Goal: Task Accomplishment & Management: Manage account settings

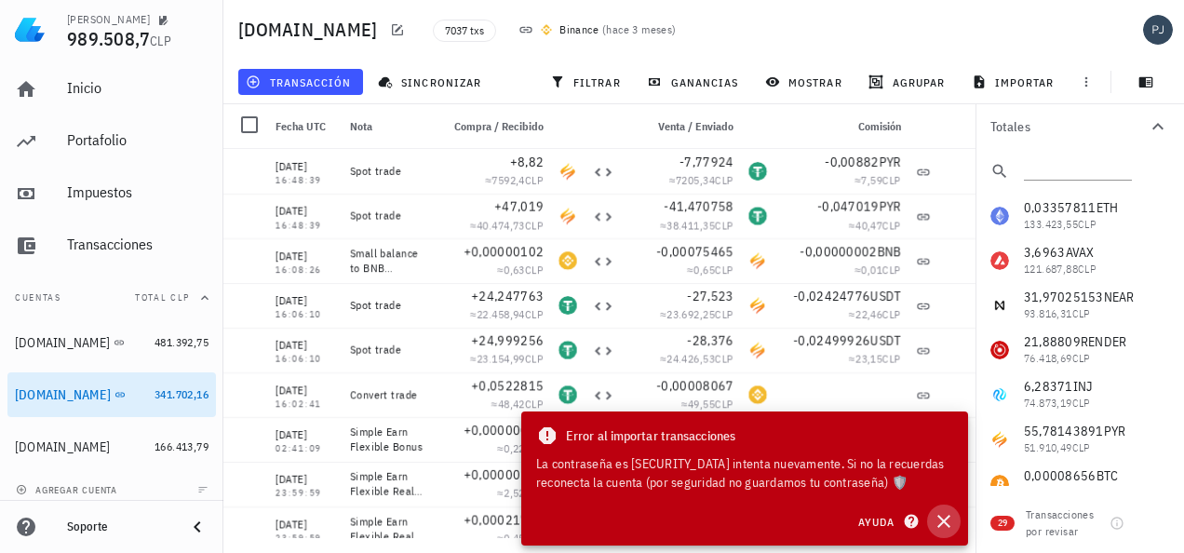
click at [939, 526] on icon "button" at bounding box center [944, 521] width 13 height 13
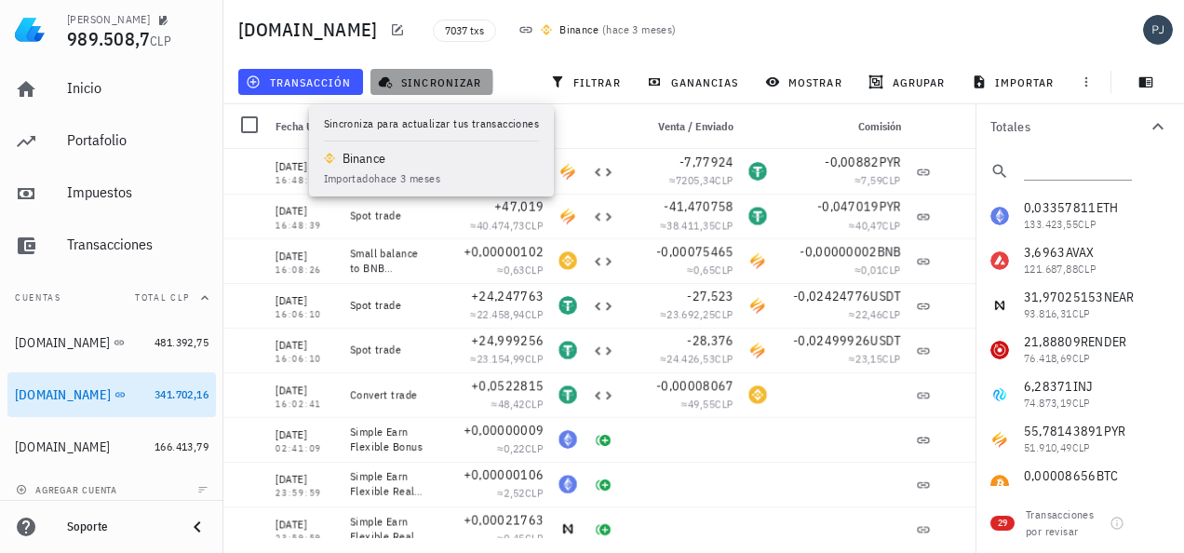
click at [418, 88] on span "sincronizar" at bounding box center [432, 81] width 100 height 15
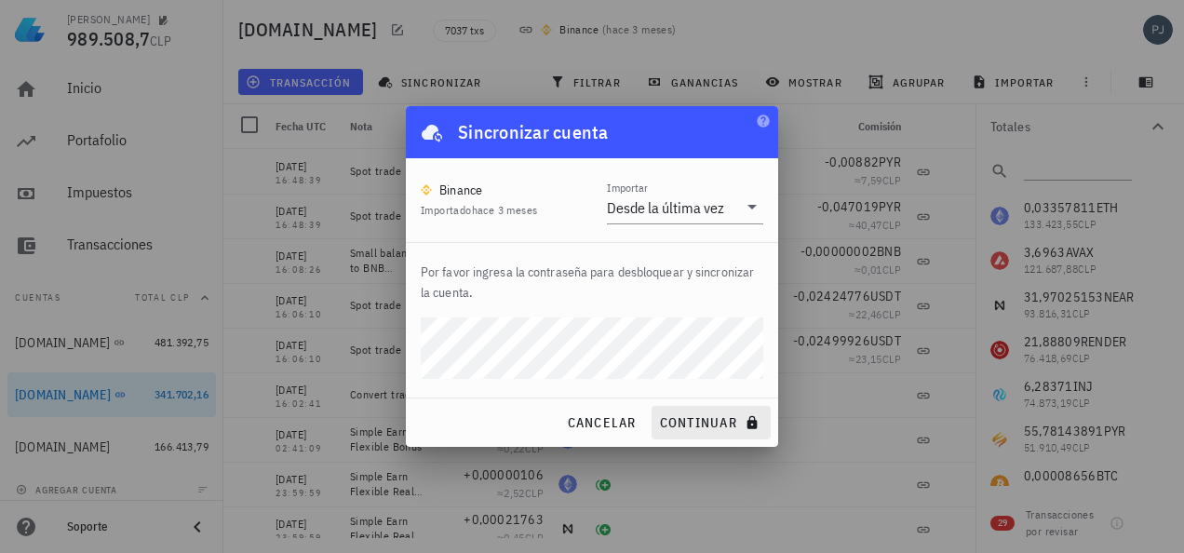
click at [676, 415] on div "cancelar continuar" at bounding box center [592, 422] width 372 height 48
click at [698, 422] on span "continuar" at bounding box center [711, 422] width 104 height 17
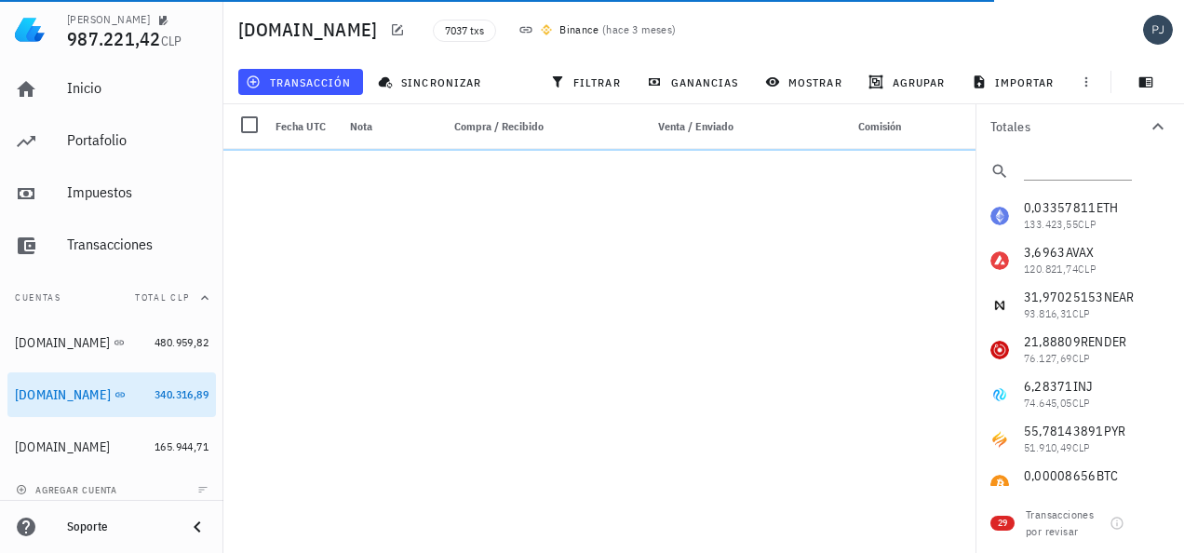
click at [1050, 436] on div "0,03357811 ETH 133.423,55 CLP 3,6963 AVAX 120.821,74 CLP 31,97025153 NEAR 93.81…" at bounding box center [1080, 484] width 209 height 581
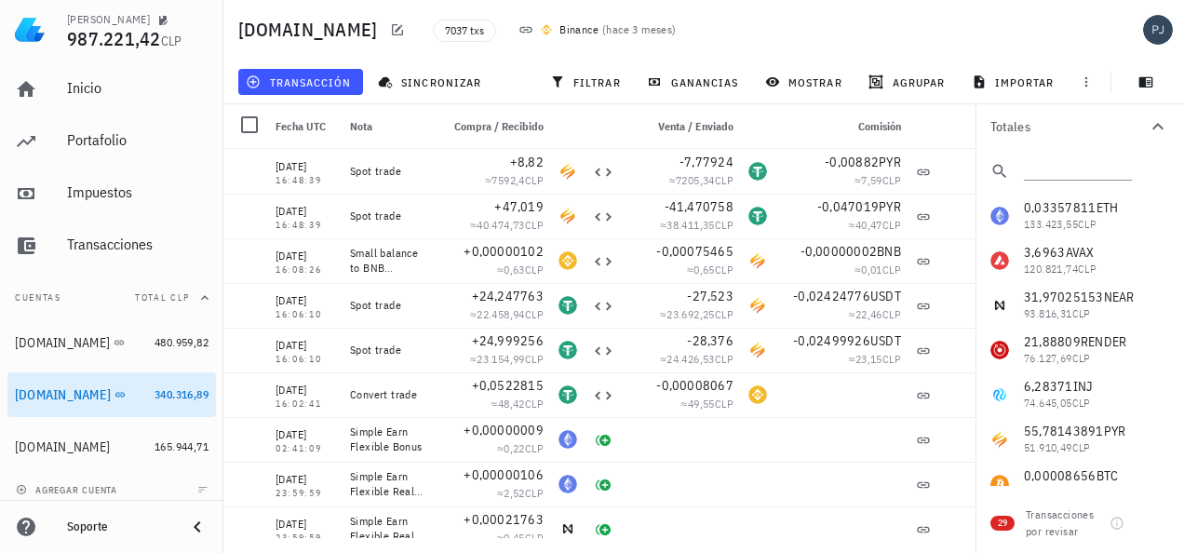
click at [1067, 434] on div "0,03357811 ETH 133.423,55 CLP 3,6963 AVAX 120.821,74 CLP 31,97025153 NEAR 93.81…" at bounding box center [1080, 484] width 209 height 581
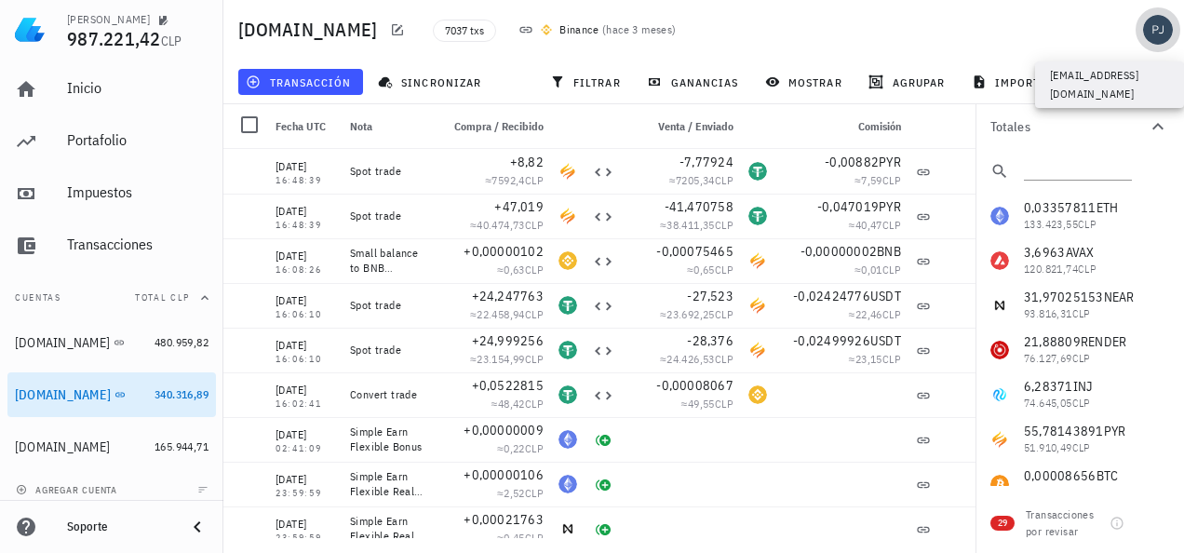
click at [1154, 26] on div "avatar" at bounding box center [1158, 30] width 30 height 30
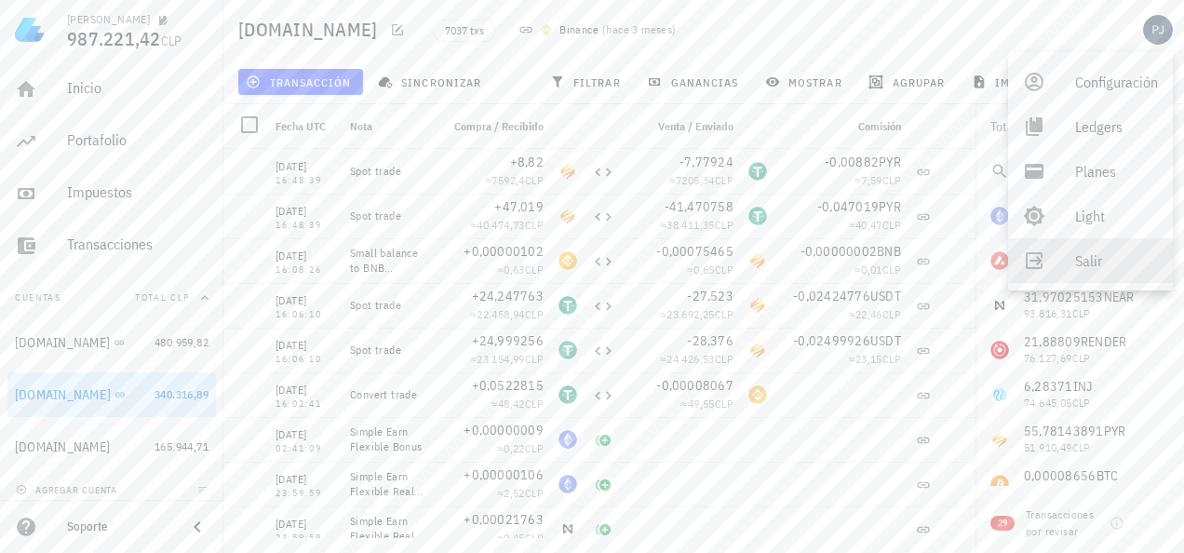
click at [1080, 261] on div "Salir" at bounding box center [1116, 260] width 83 height 37
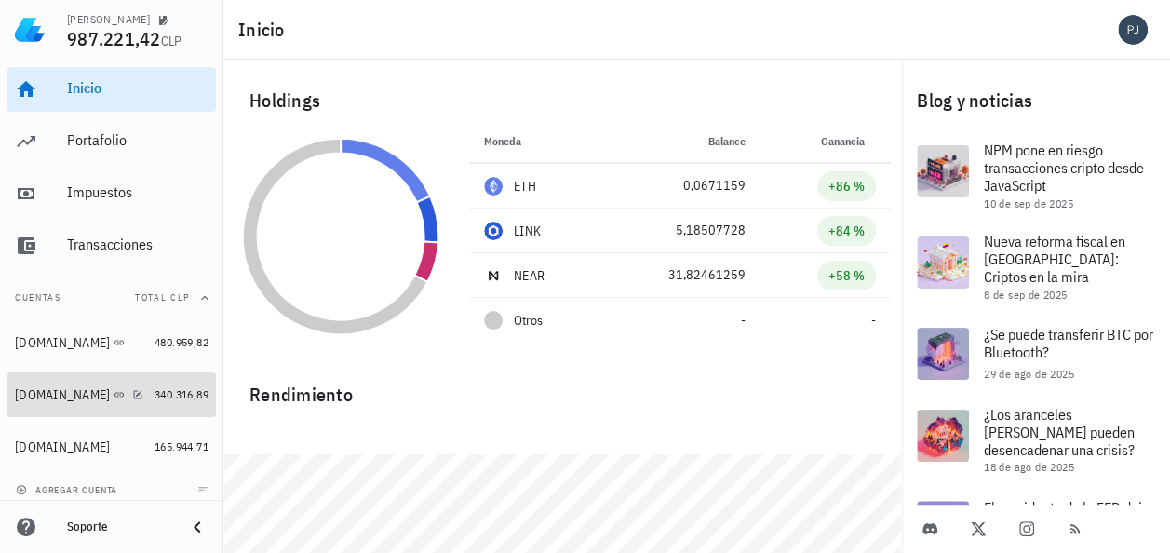
click at [43, 397] on div "[DOMAIN_NAME]" at bounding box center [62, 395] width 95 height 16
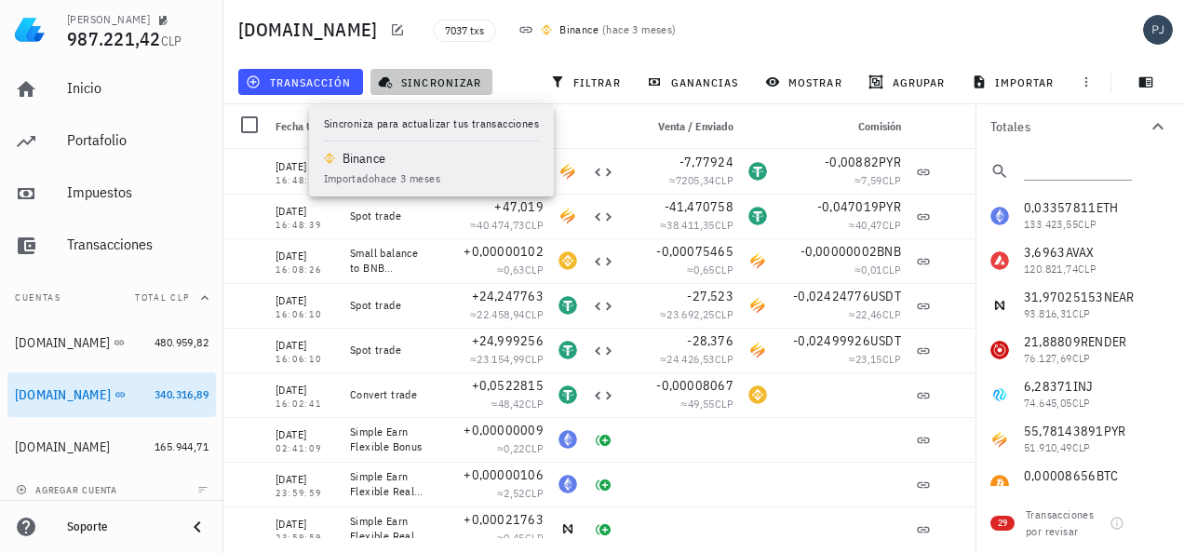
click at [421, 86] on span "sincronizar" at bounding box center [432, 81] width 100 height 15
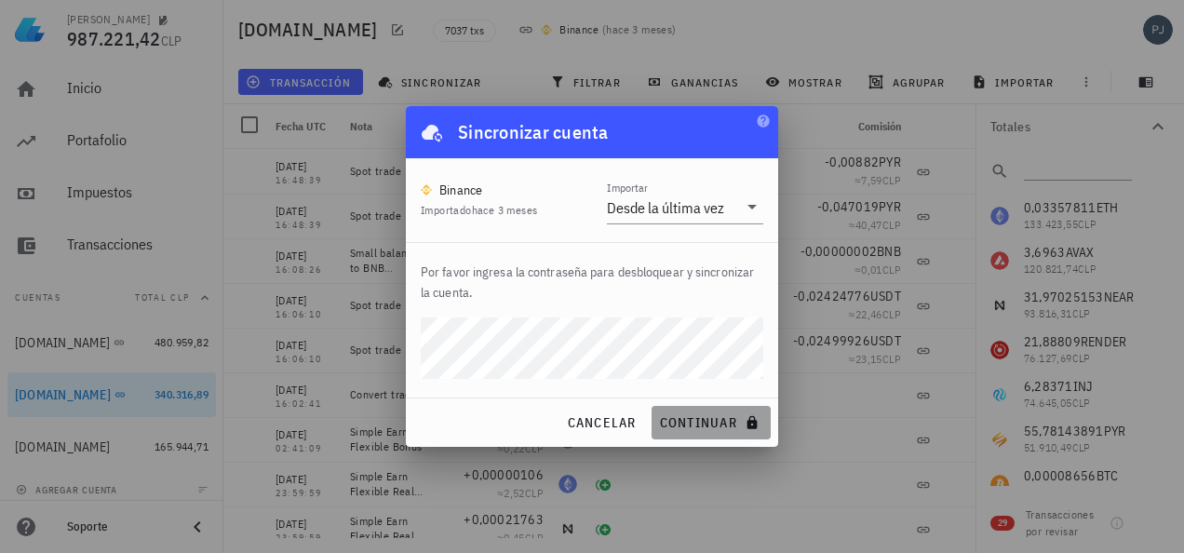
click at [716, 423] on span "continuar" at bounding box center [711, 422] width 104 height 17
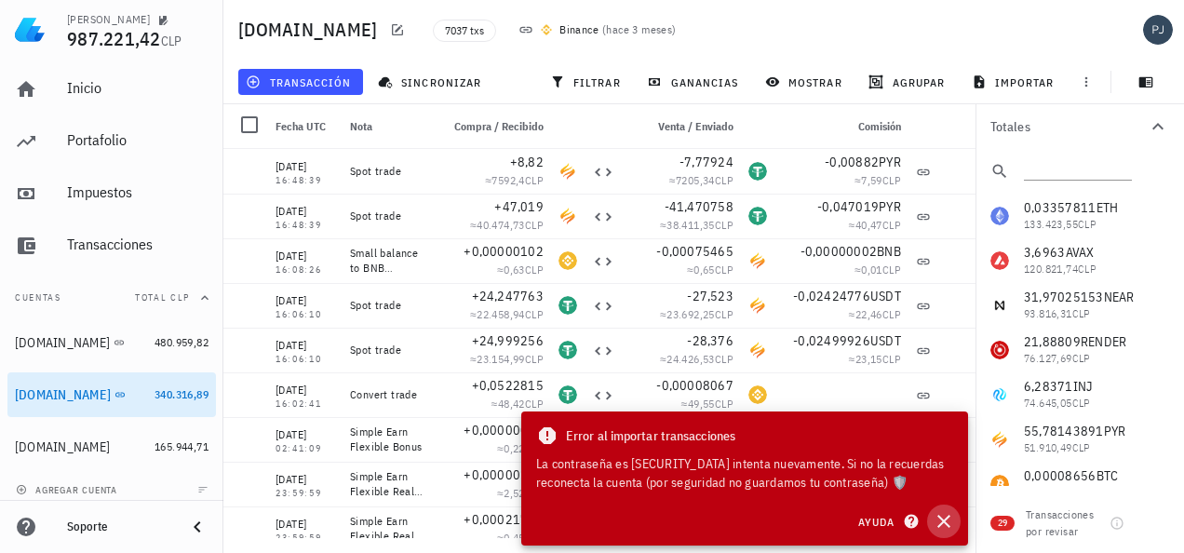
click at [953, 514] on icon "button" at bounding box center [944, 521] width 22 height 22
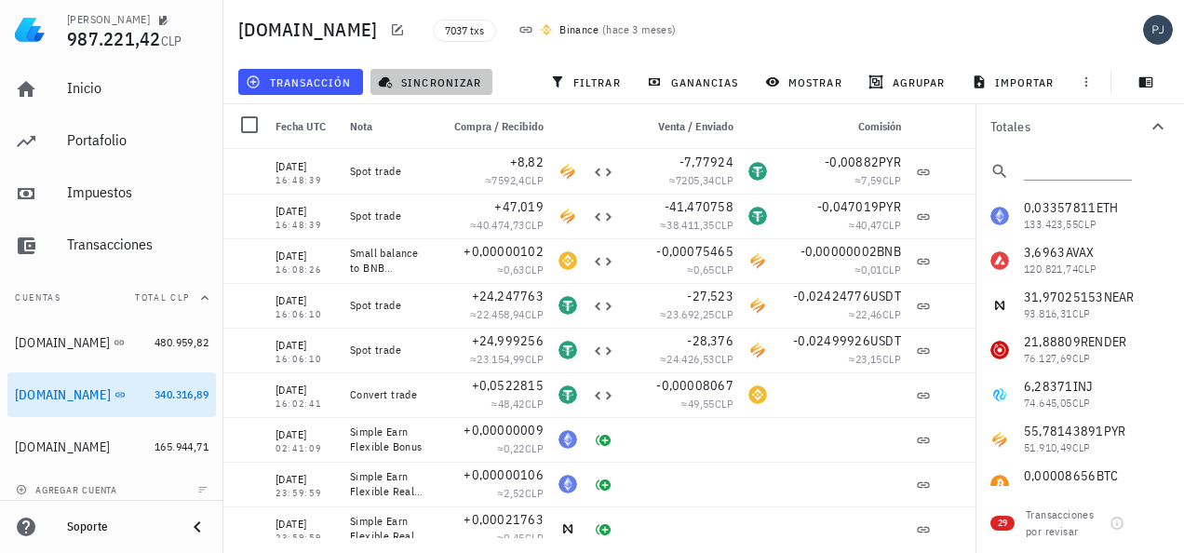
click at [442, 88] on span "sincronizar" at bounding box center [432, 81] width 100 height 15
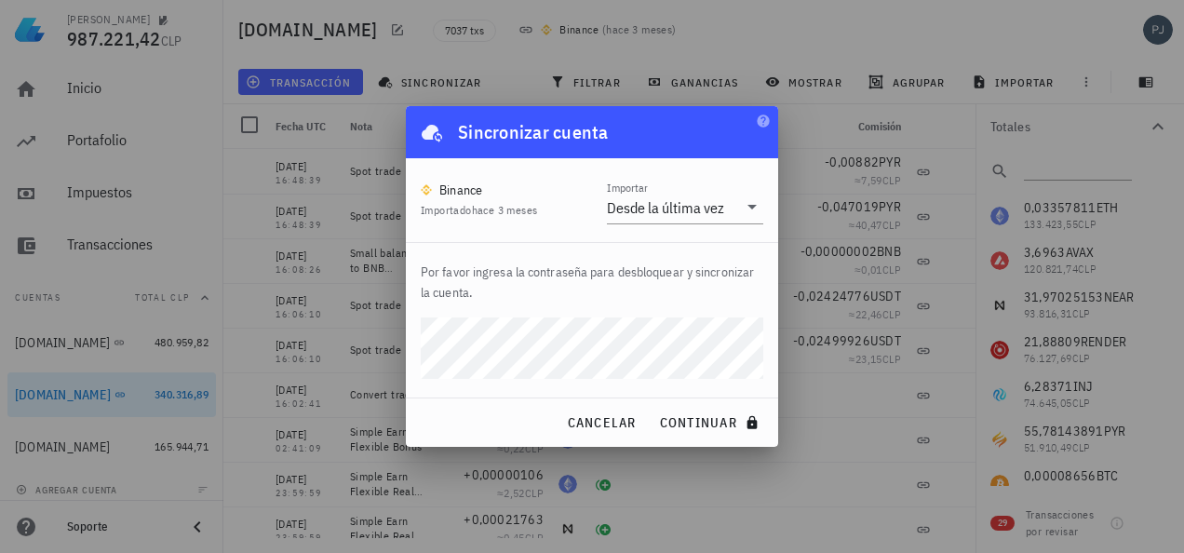
click at [701, 289] on p "Por favor ingresa la contraseña para desbloquear y sincronizar la cuenta." at bounding box center [592, 282] width 343 height 41
click at [687, 423] on span "continuar" at bounding box center [711, 422] width 104 height 17
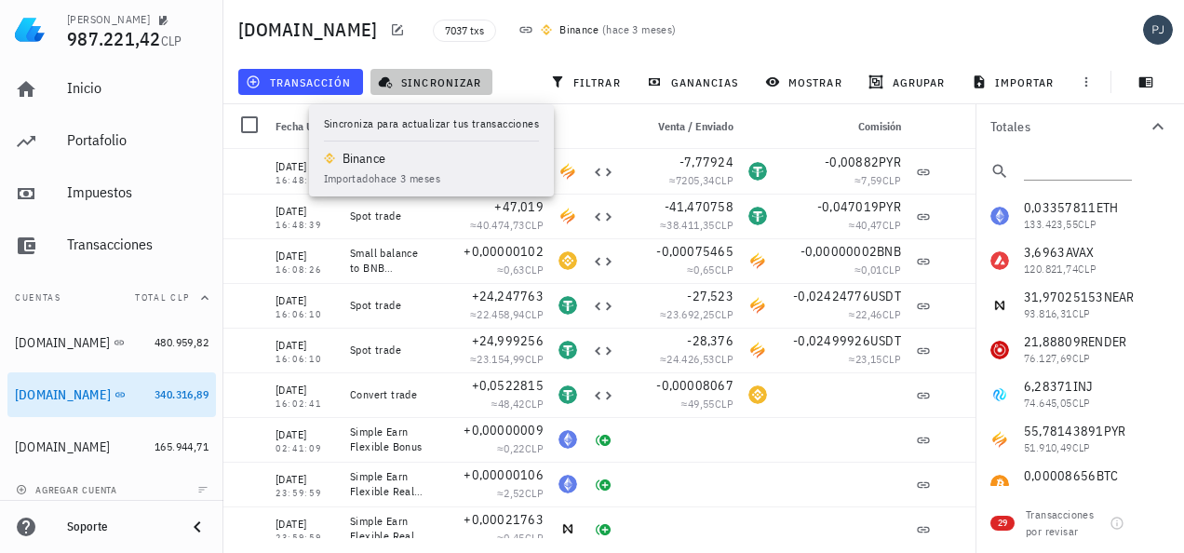
click at [432, 78] on span "sincronizar" at bounding box center [432, 81] width 100 height 15
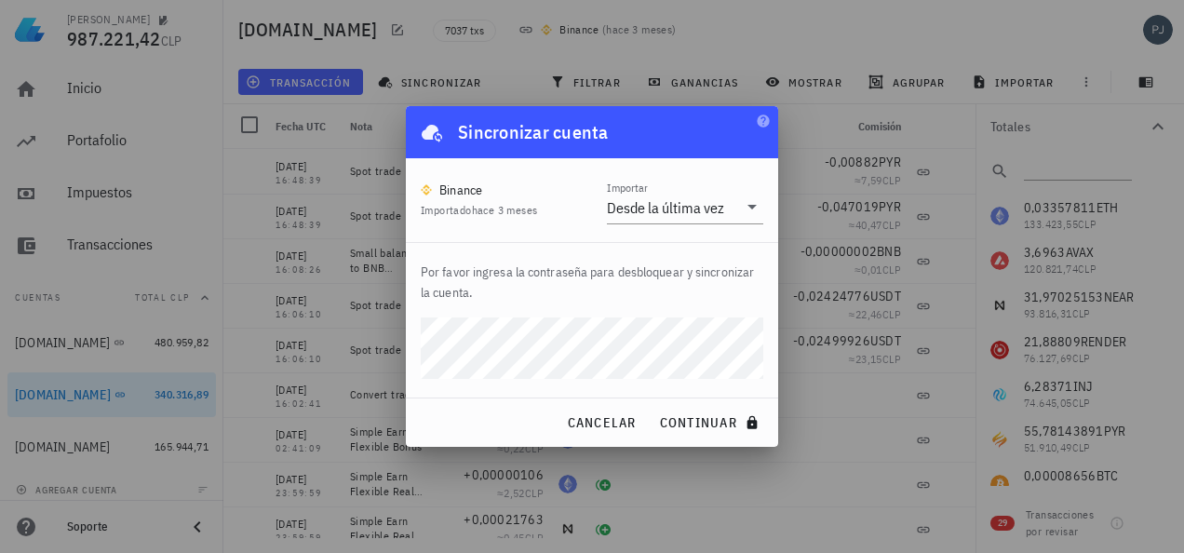
click at [650, 291] on p "Por favor ingresa la contraseña para desbloquear y sincronizar la cuenta." at bounding box center [592, 282] width 343 height 41
click at [700, 430] on span "continuar" at bounding box center [711, 422] width 104 height 17
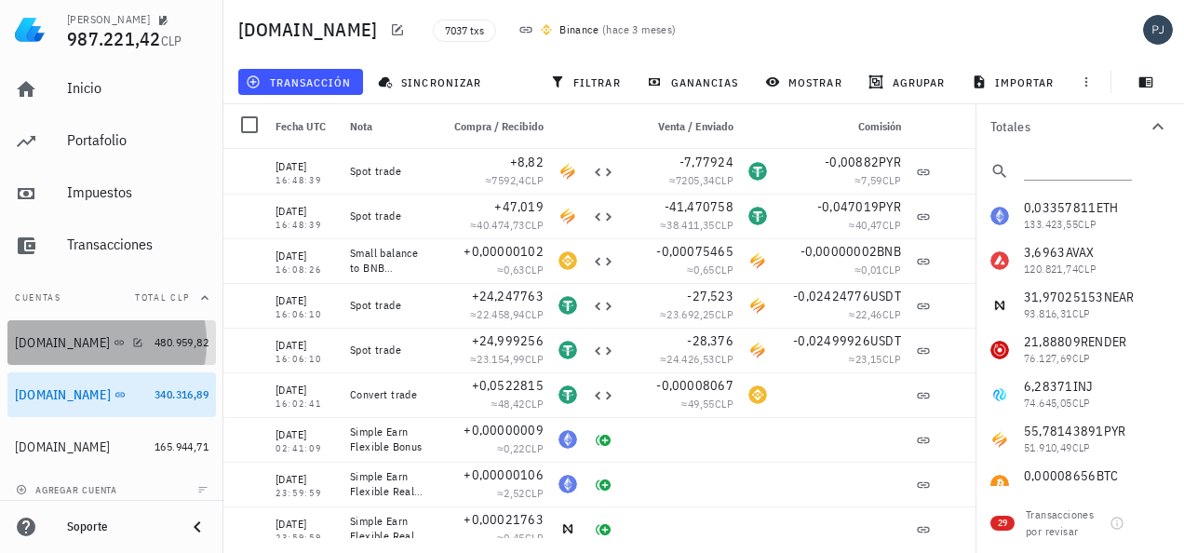
drag, startPoint x: 47, startPoint y: 337, endPoint x: 77, endPoint y: 343, distance: 30.3
click at [47, 336] on div "[DOMAIN_NAME]" at bounding box center [62, 343] width 95 height 16
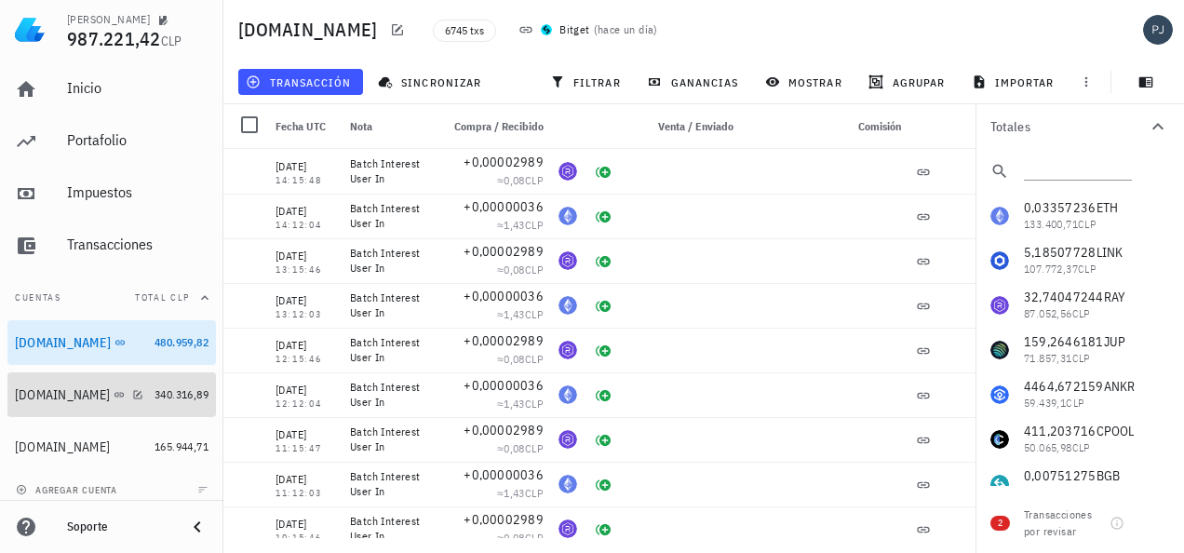
click at [64, 396] on div "[DOMAIN_NAME]" at bounding box center [62, 395] width 95 height 16
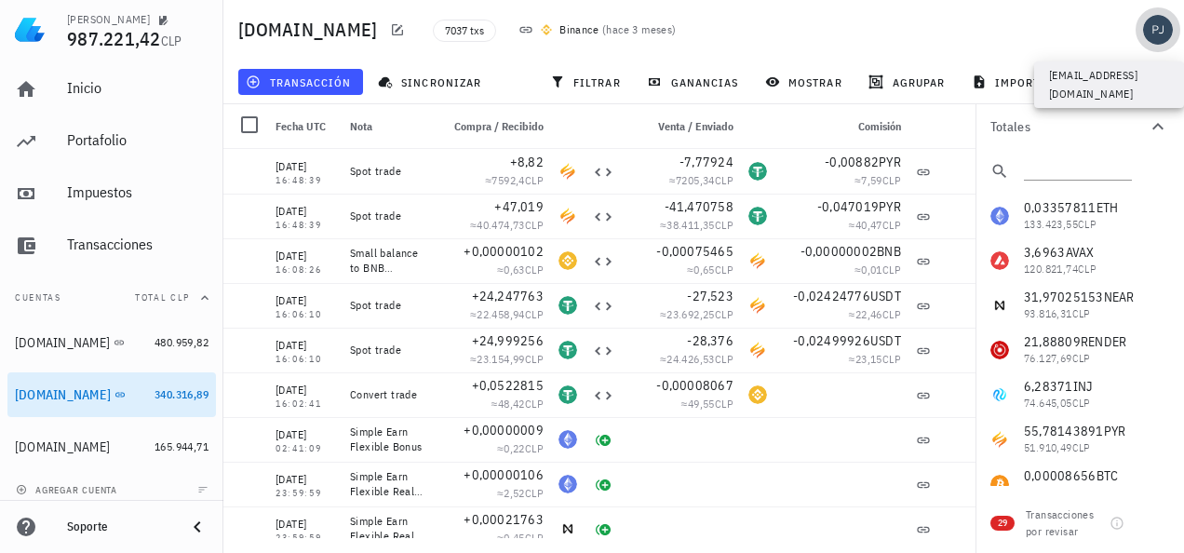
click at [1160, 34] on div "avatar" at bounding box center [1158, 30] width 30 height 30
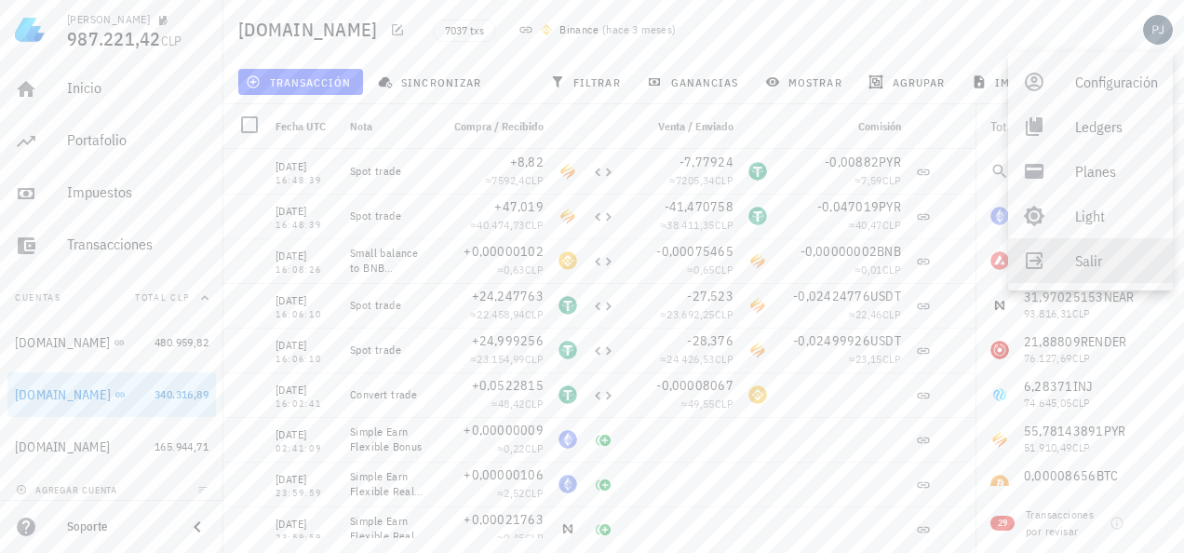
click at [1108, 257] on div "Salir" at bounding box center [1116, 260] width 83 height 37
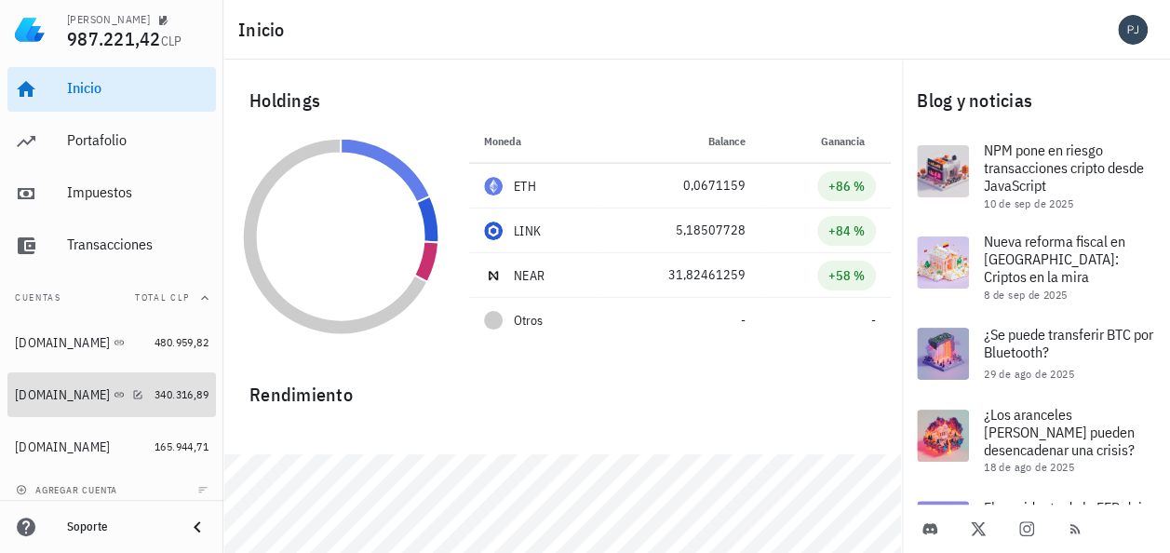
click at [31, 397] on div "[DOMAIN_NAME]" at bounding box center [62, 395] width 95 height 16
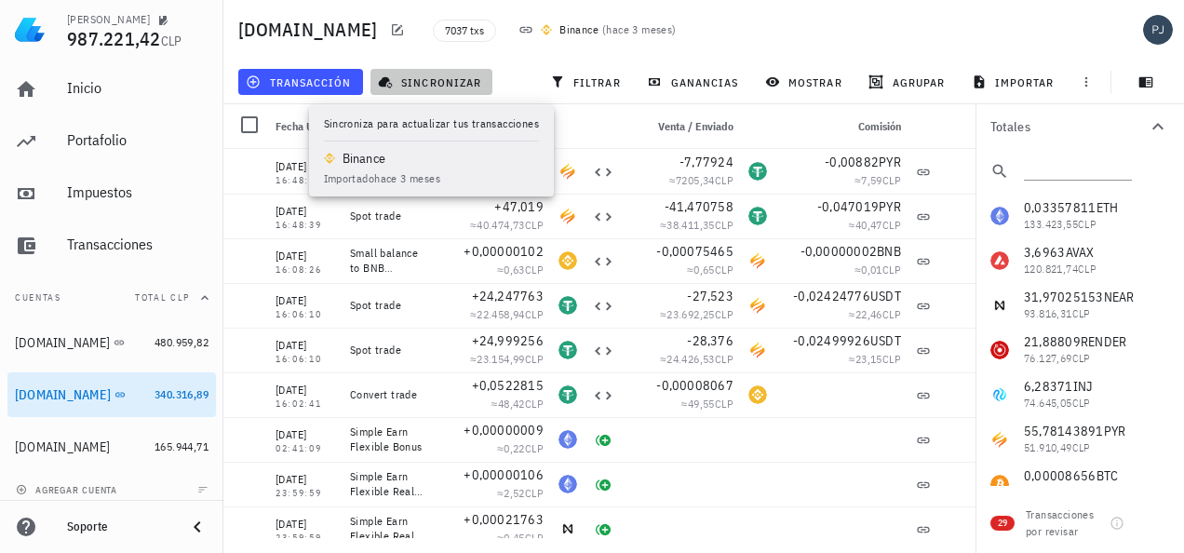
click at [436, 85] on span "sincronizar" at bounding box center [432, 81] width 100 height 15
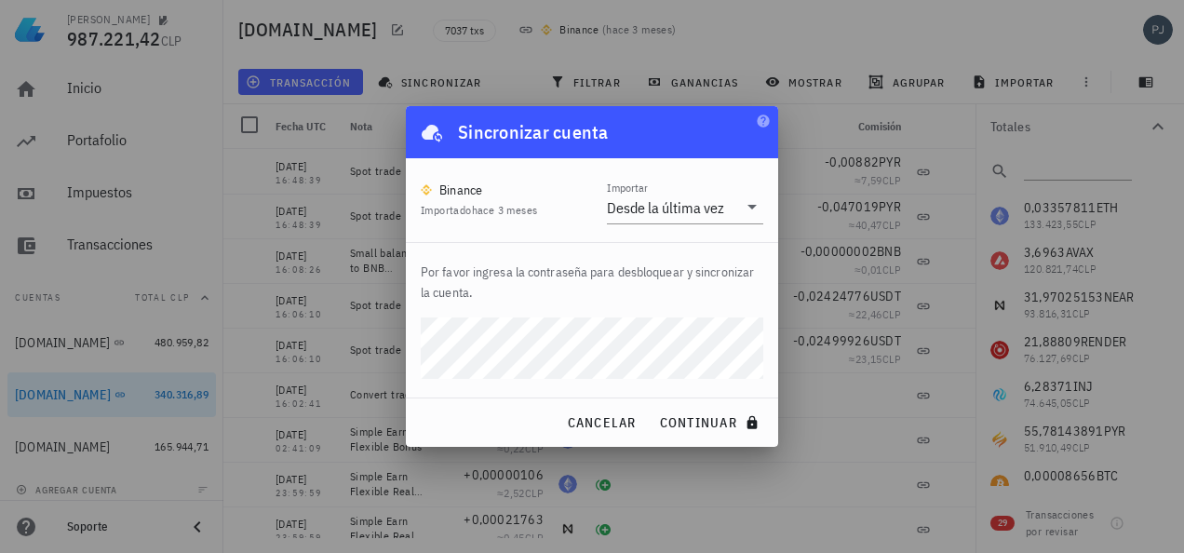
click at [642, 305] on div "Por favor ingresa la contraseña para desbloquear y sincronizar la cuenta." at bounding box center [592, 320] width 372 height 155
click at [715, 421] on span "continuar" at bounding box center [711, 422] width 104 height 17
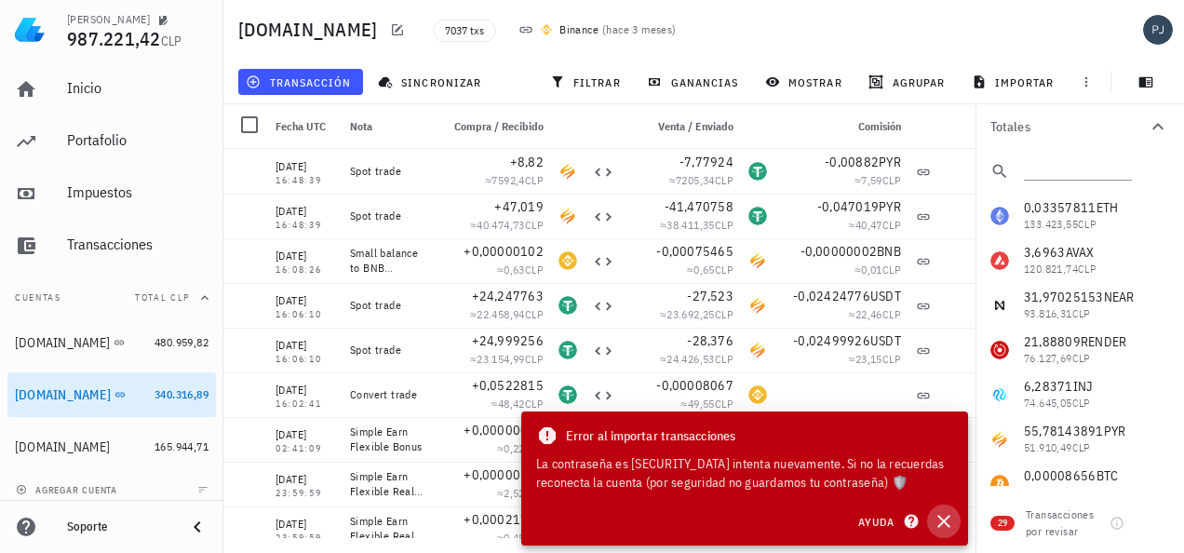
click at [939, 516] on icon "button" at bounding box center [944, 521] width 22 height 22
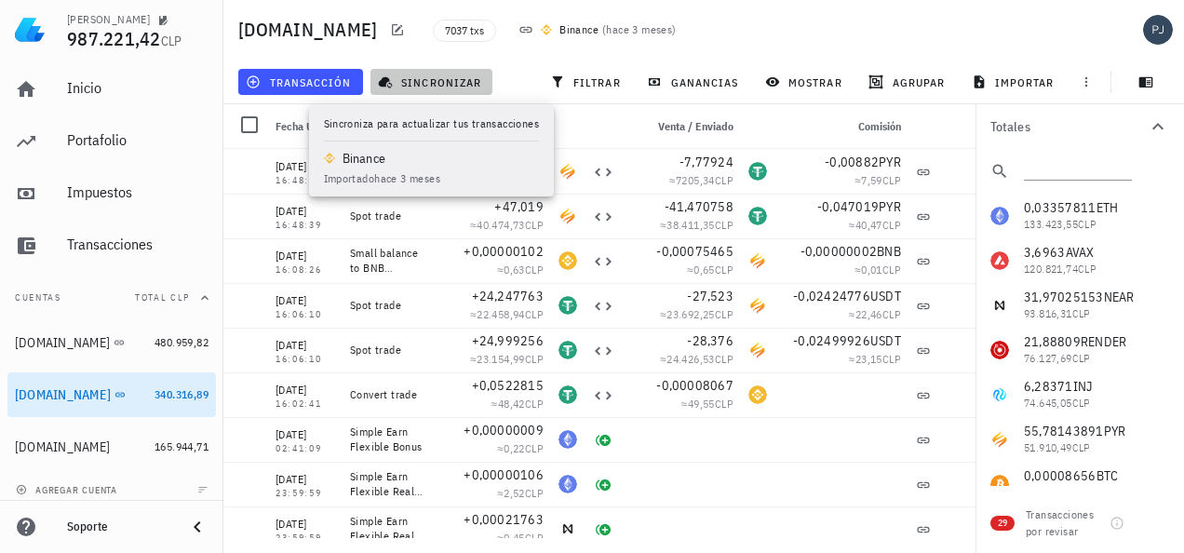
click at [432, 75] on span "sincronizar" at bounding box center [432, 81] width 100 height 15
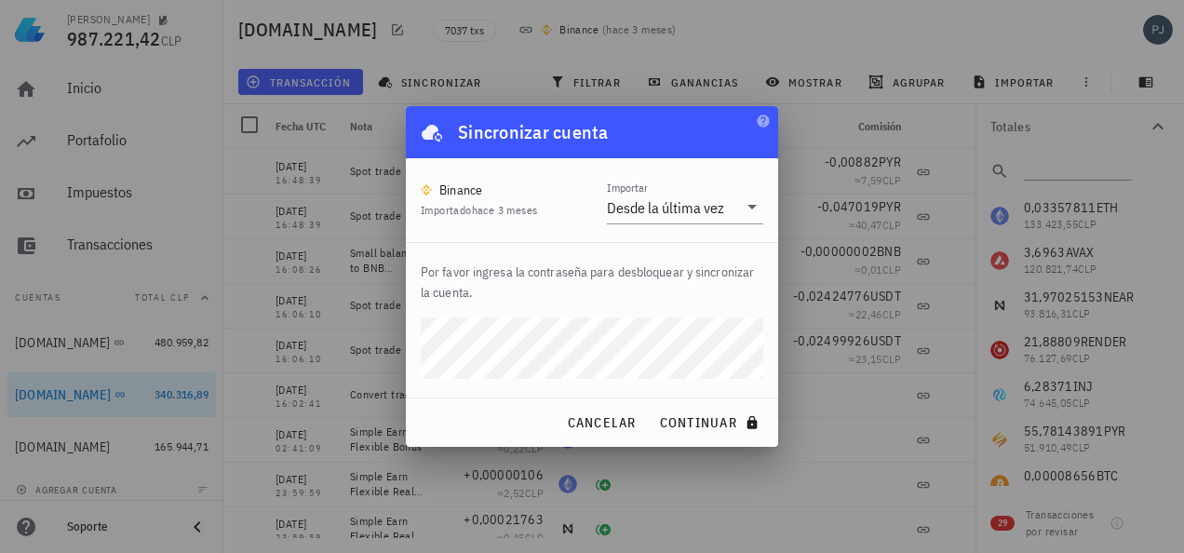
click at [649, 289] on p "Por favor ingresa la contraseña para desbloquear y sincronizar la cuenta." at bounding box center [592, 282] width 343 height 41
click at [708, 414] on span "continuar" at bounding box center [711, 422] width 104 height 17
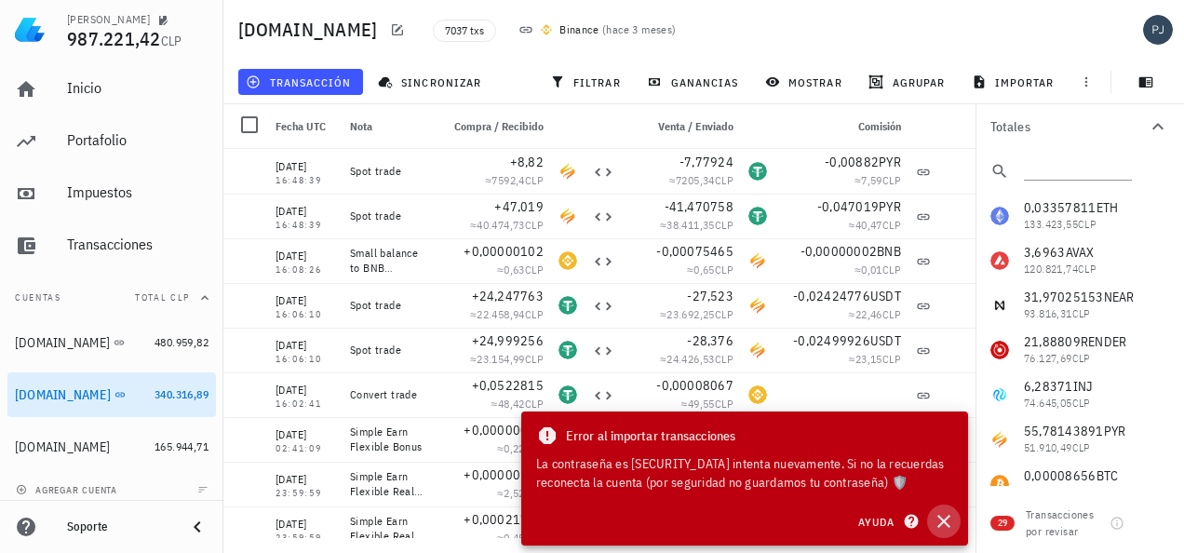
click at [947, 518] on icon "button" at bounding box center [944, 521] width 13 height 13
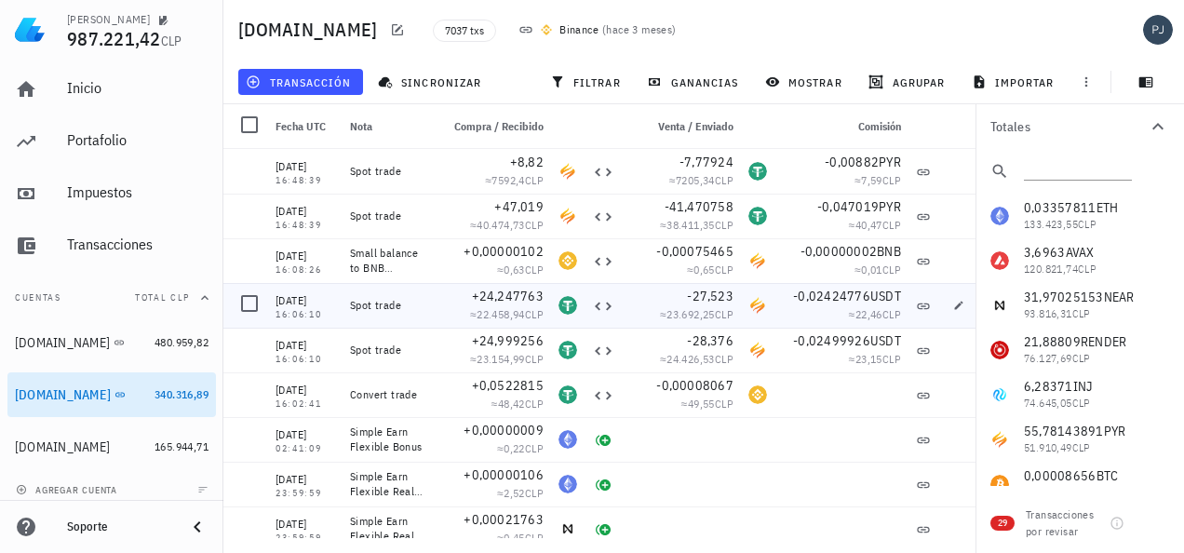
click at [844, 283] on div "-0,02424776 USDT ≈ 22,46 CLP" at bounding box center [842, 305] width 134 height 45
click at [429, 166] on div "Spot trade" at bounding box center [387, 171] width 89 height 45
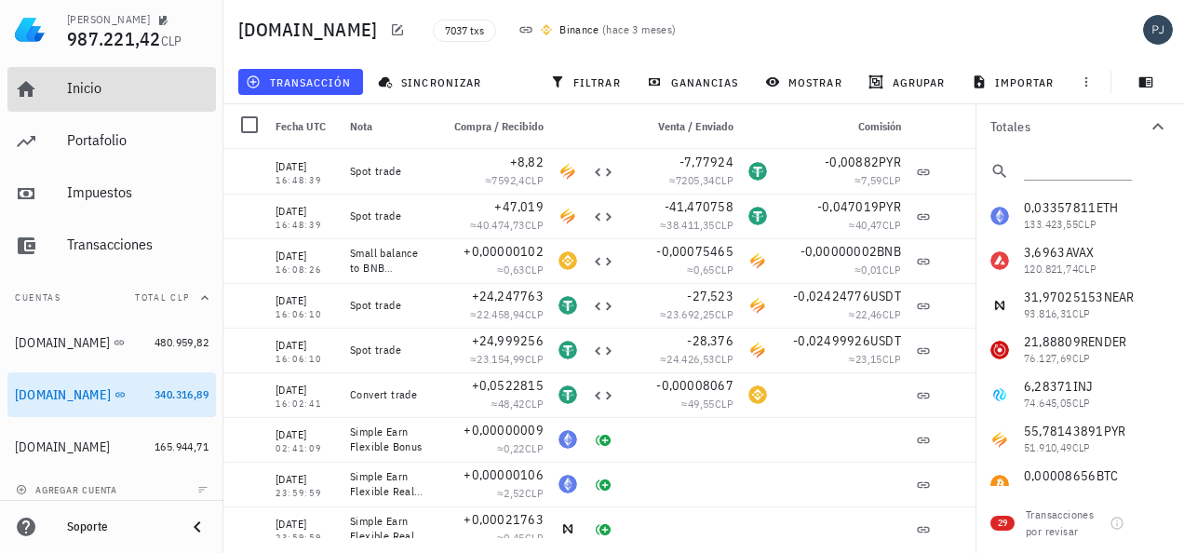
click at [87, 95] on div "Inicio" at bounding box center [138, 88] width 142 height 18
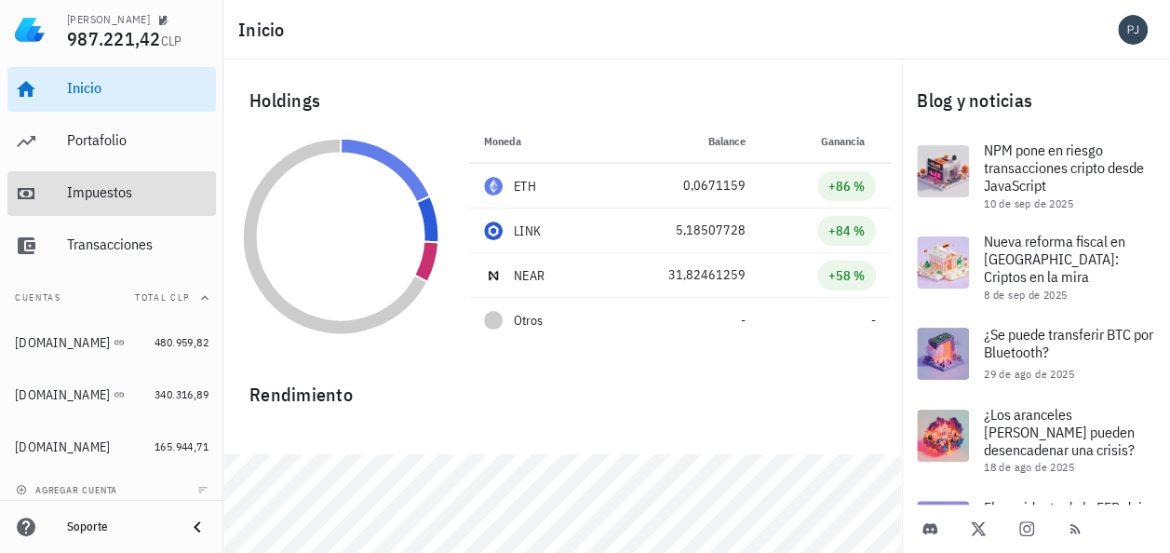
click at [75, 194] on div "Impuestos" at bounding box center [138, 192] width 142 height 18
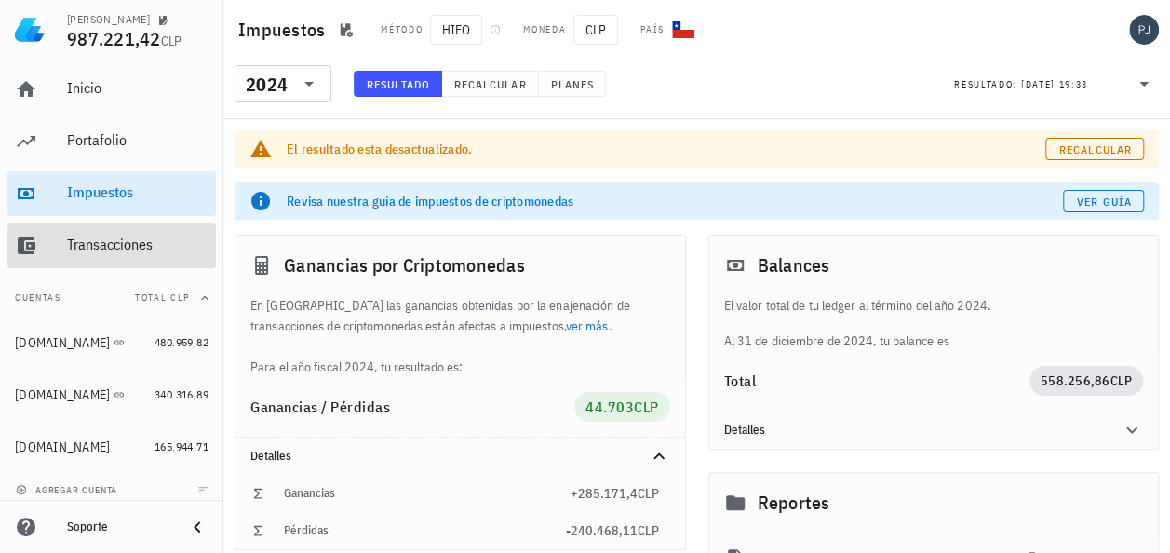
click at [119, 249] on div "Transacciones" at bounding box center [138, 245] width 142 height 18
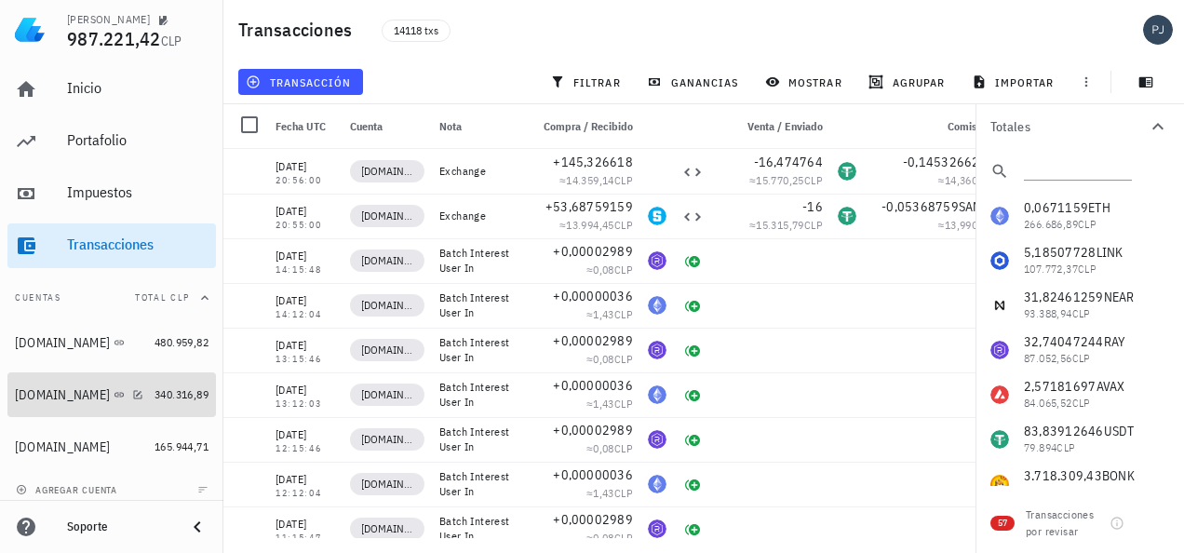
click at [65, 395] on div "Binance.com" at bounding box center [62, 395] width 95 height 16
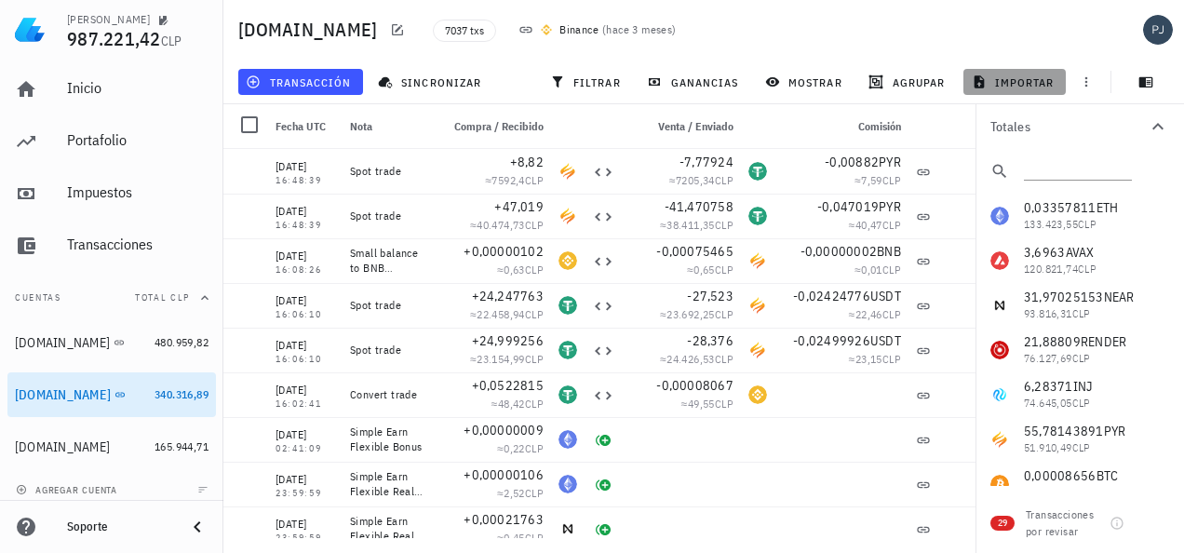
click at [1030, 76] on span "importar" at bounding box center [1015, 81] width 79 height 15
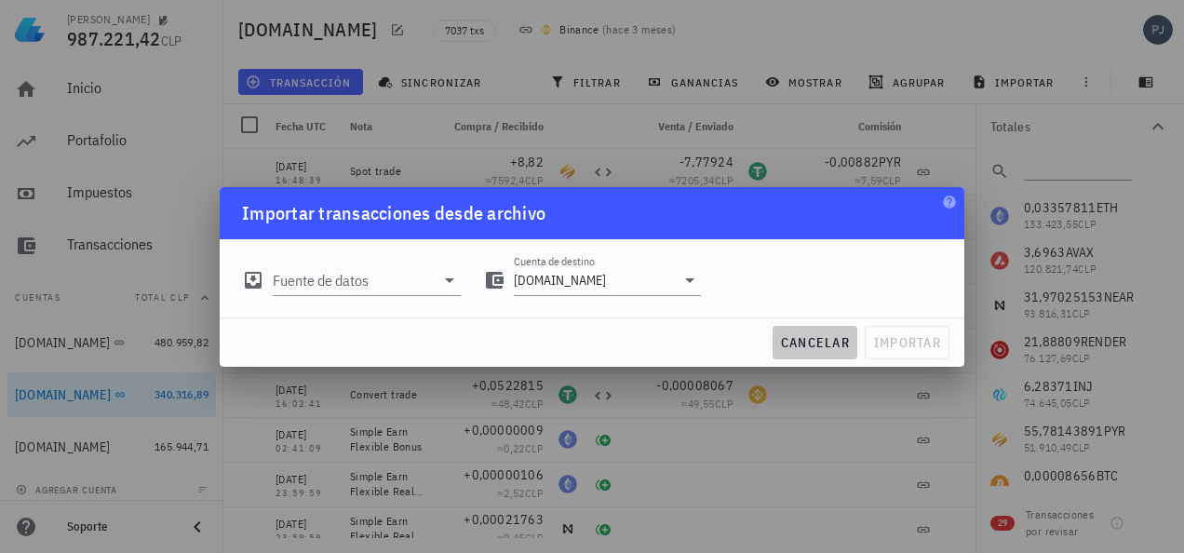
click at [804, 335] on span "cancelar" at bounding box center [815, 342] width 70 height 17
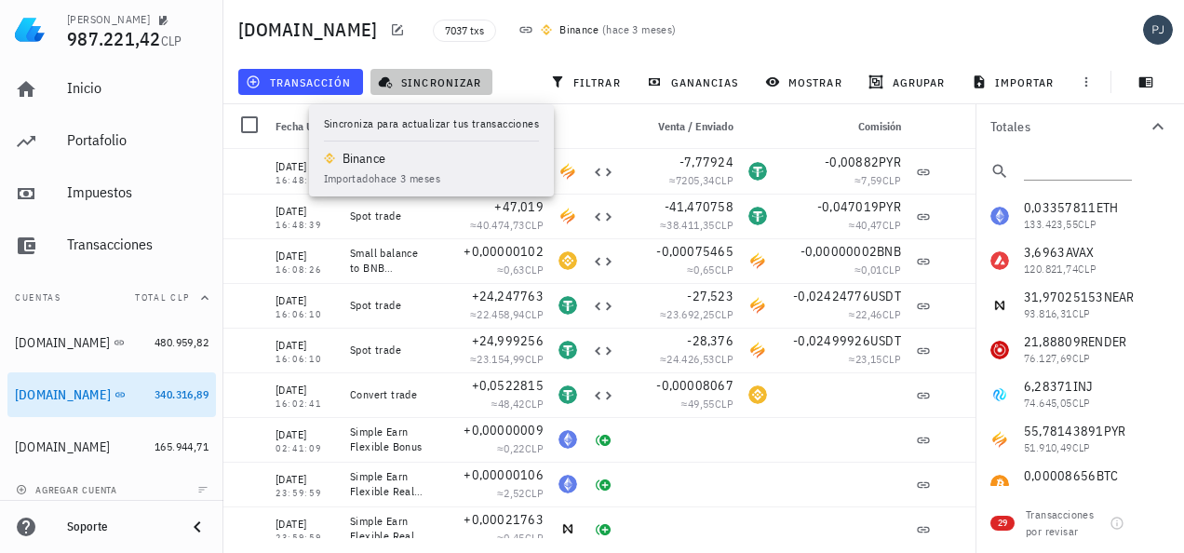
click at [451, 79] on span "sincronizar" at bounding box center [432, 81] width 100 height 15
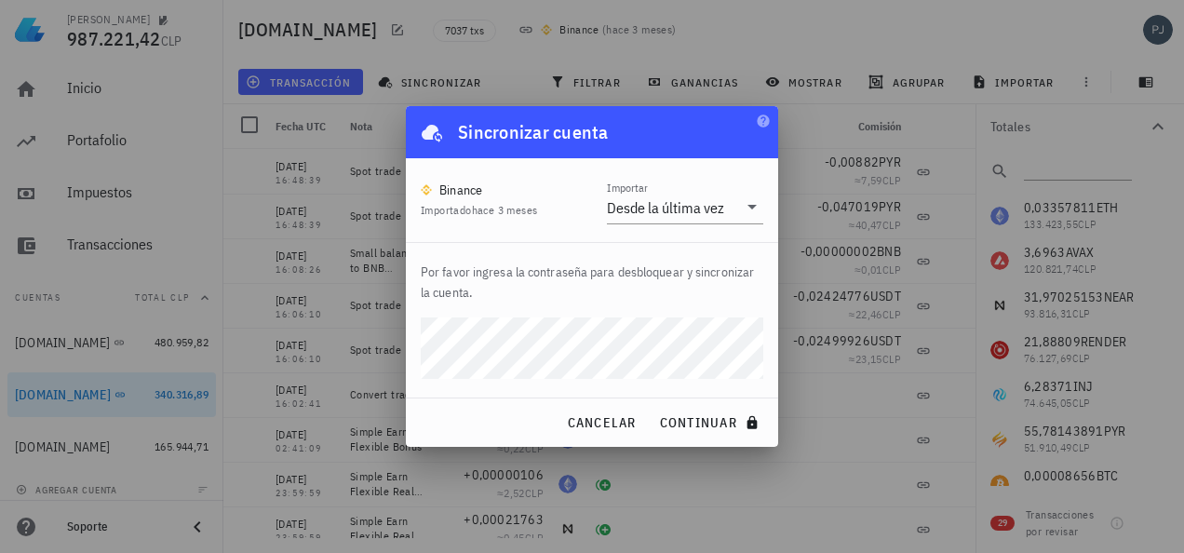
click at [620, 274] on p "Por favor ingresa la contraseña para desbloquear y sincronizar la cuenta." at bounding box center [592, 282] width 343 height 41
click at [695, 423] on span "continuar" at bounding box center [711, 422] width 104 height 17
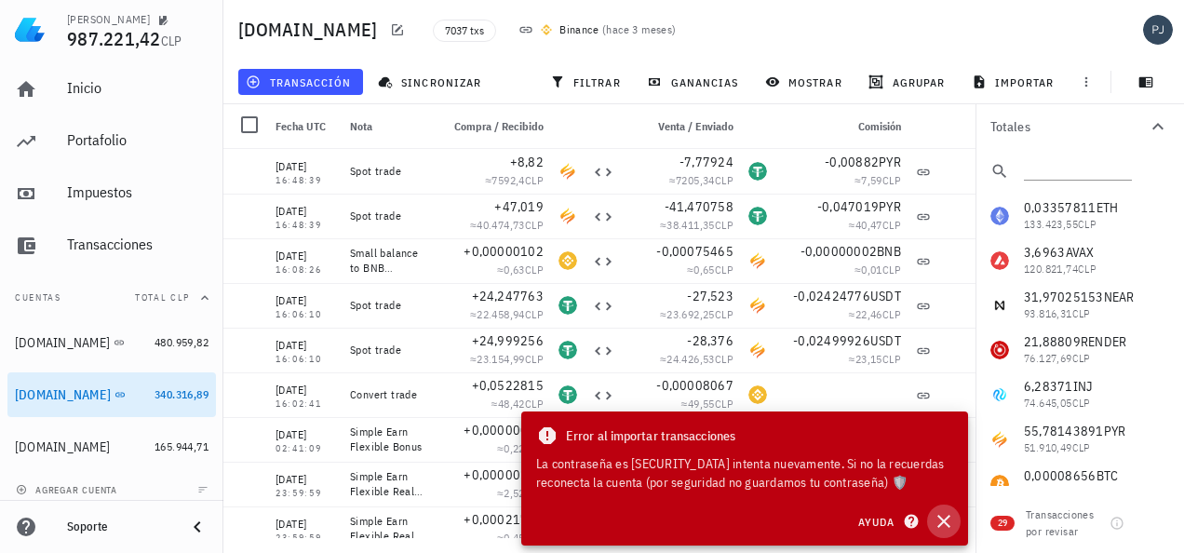
click at [940, 521] on icon "button" at bounding box center [944, 521] width 22 height 22
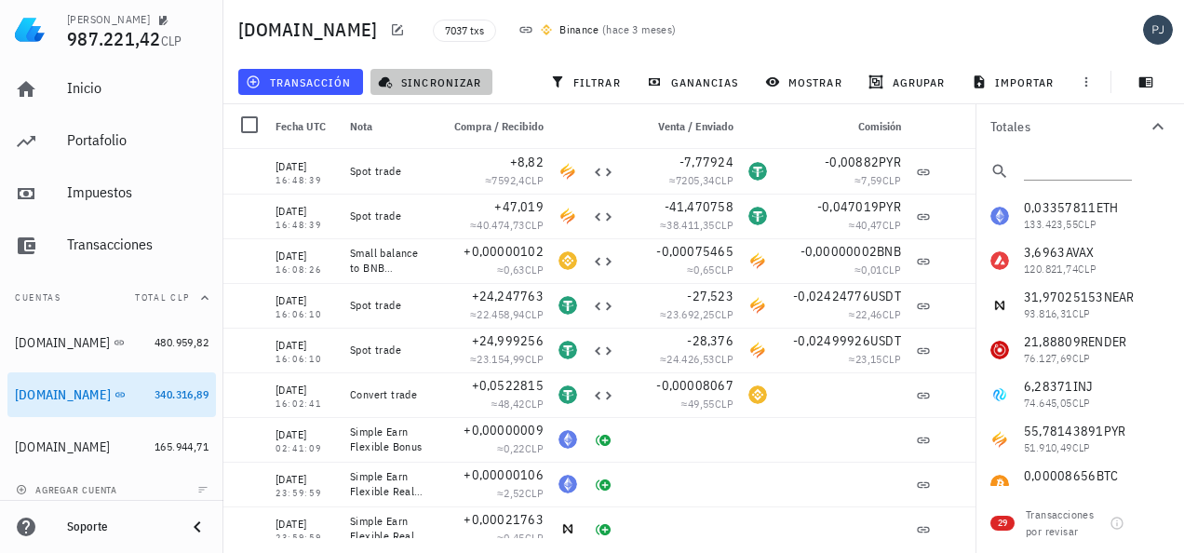
click at [446, 80] on span "sincronizar" at bounding box center [432, 81] width 100 height 15
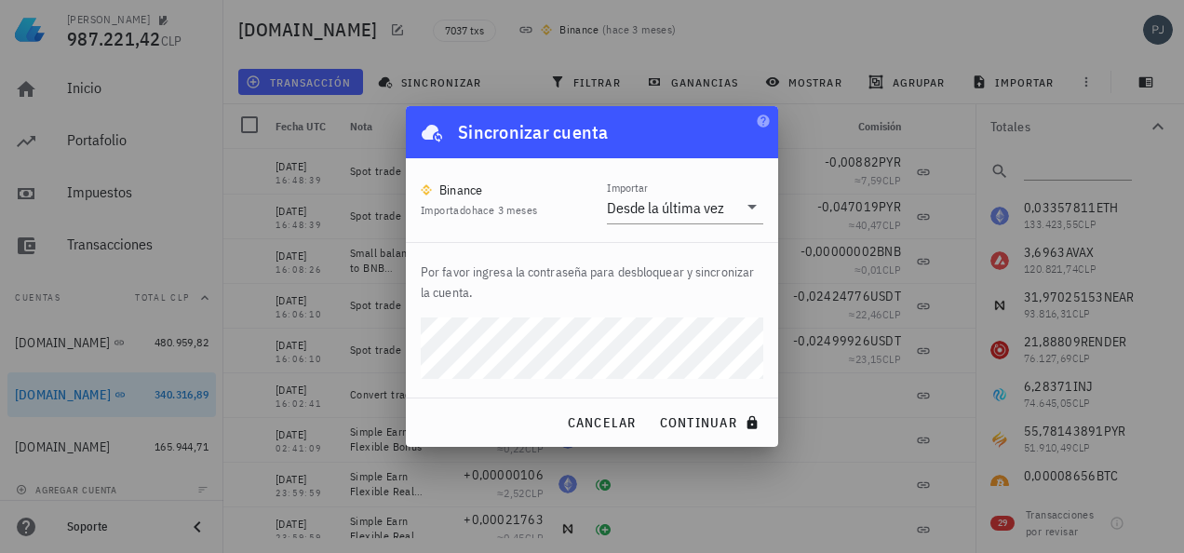
click at [652, 406] on button "continuar" at bounding box center [711, 423] width 119 height 34
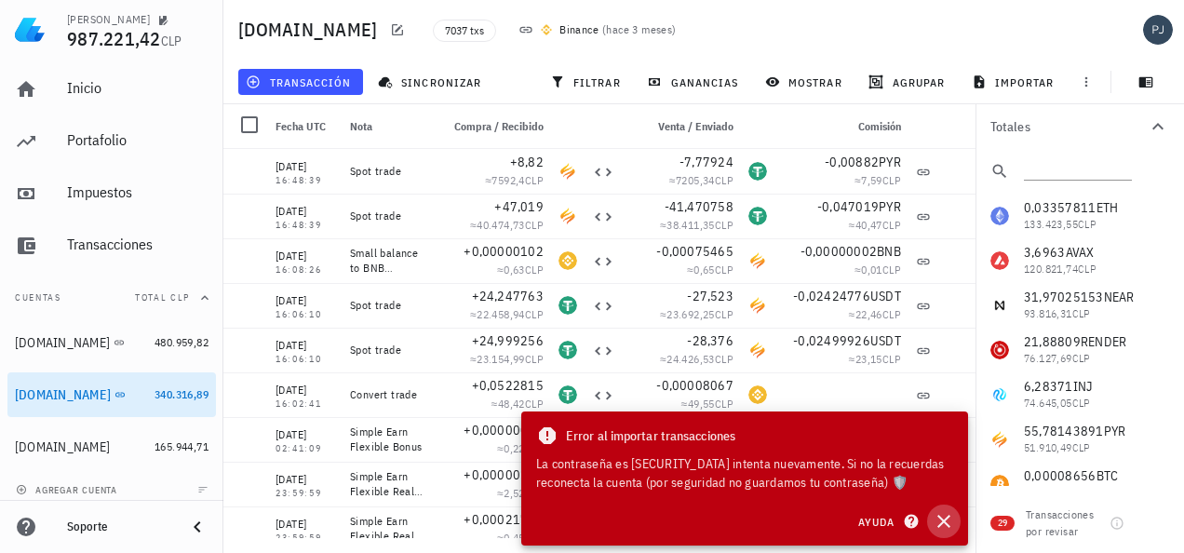
click at [940, 516] on icon "button" at bounding box center [944, 521] width 22 height 22
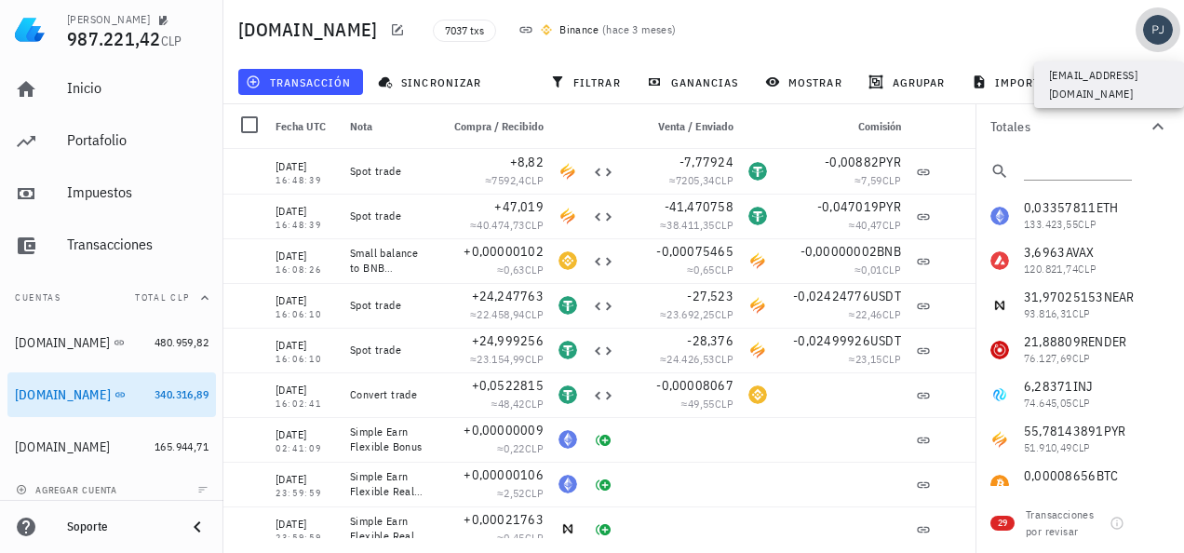
click at [1151, 22] on div "avatar" at bounding box center [1158, 30] width 30 height 30
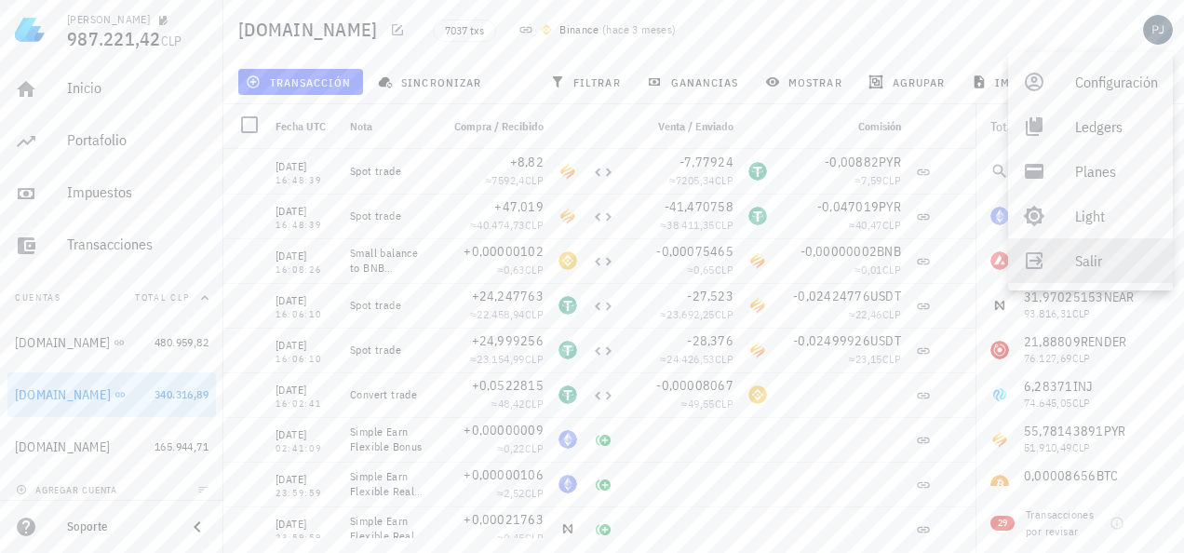
click at [1083, 264] on div "Salir" at bounding box center [1116, 260] width 83 height 37
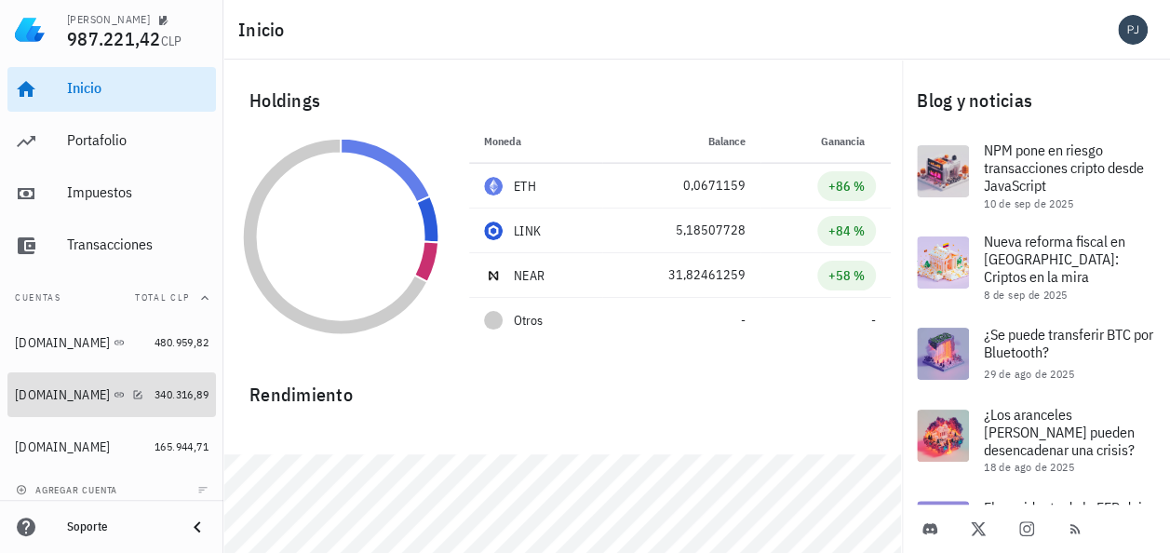
click at [69, 402] on div "[DOMAIN_NAME]" at bounding box center [62, 395] width 95 height 16
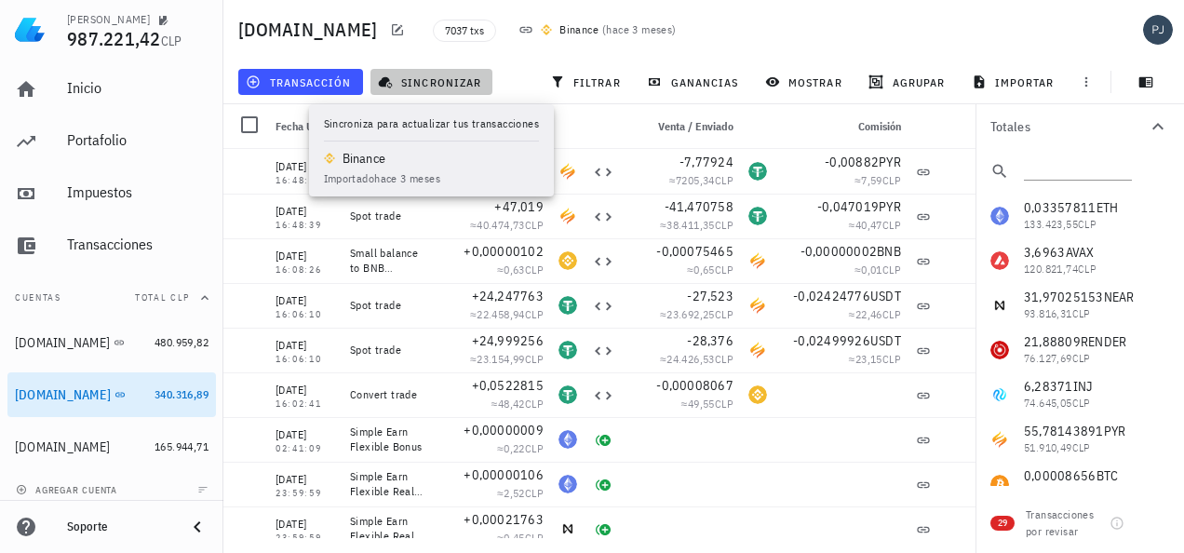
click at [436, 76] on span "sincronizar" at bounding box center [432, 81] width 100 height 15
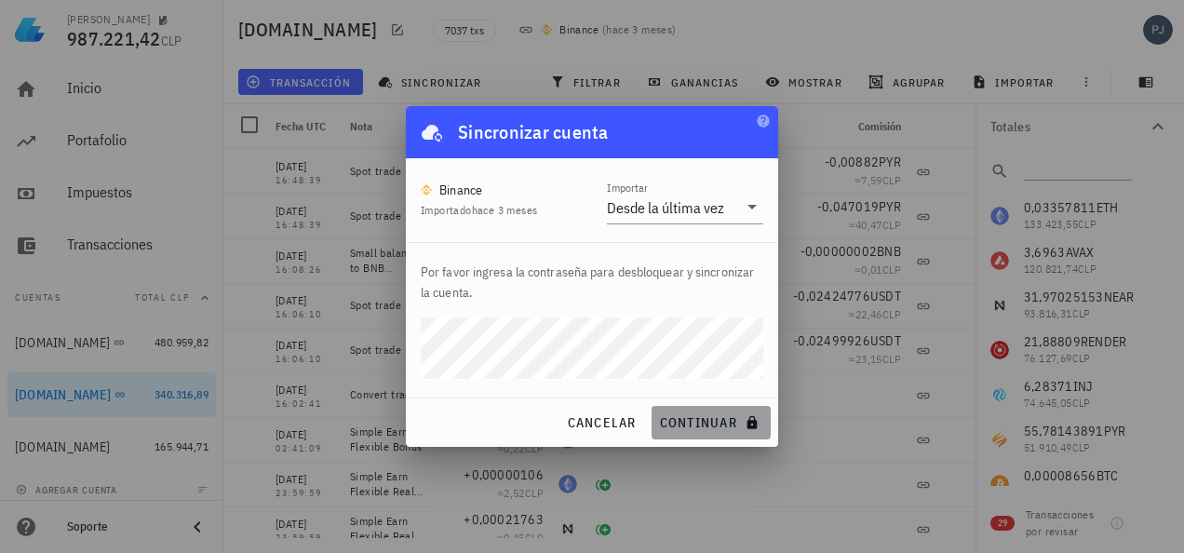
click at [694, 417] on span "continuar" at bounding box center [711, 422] width 104 height 17
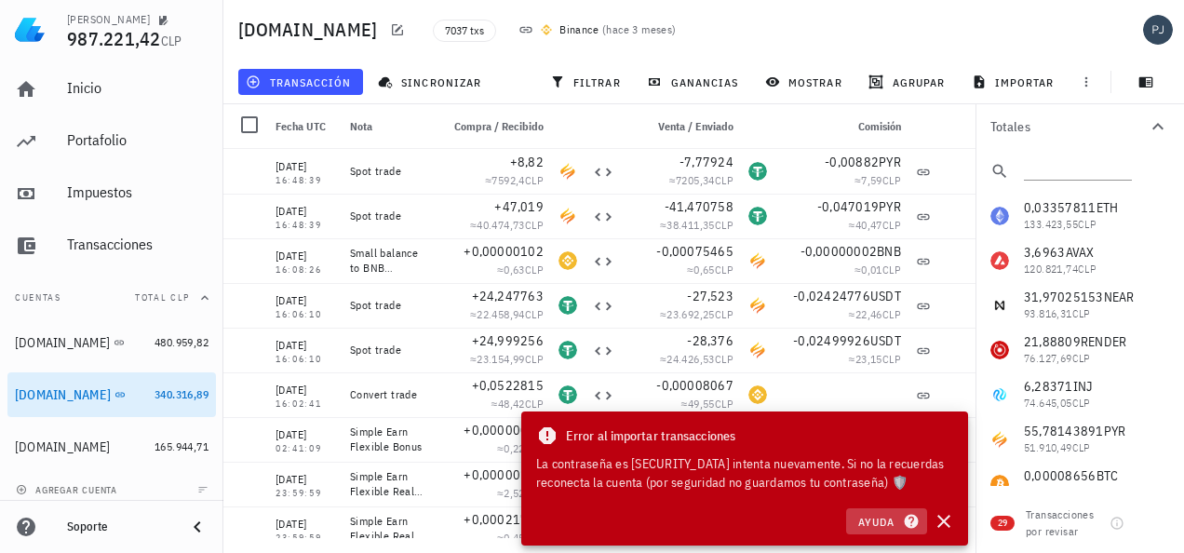
click at [882, 520] on span "Ayuda" at bounding box center [887, 521] width 58 height 17
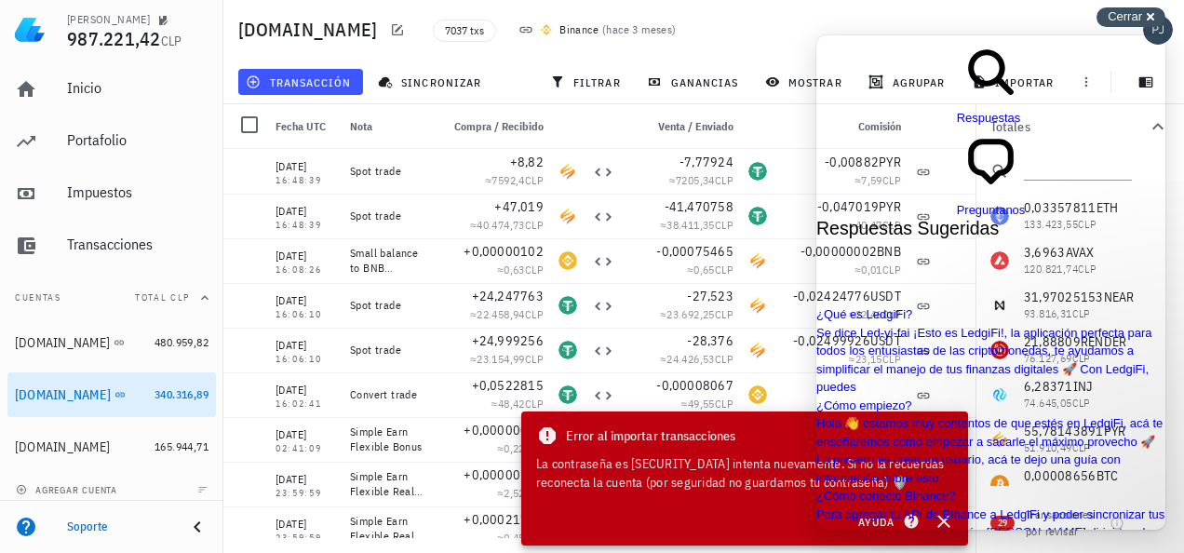
click at [1144, 15] on div "Cerrar cross-small" at bounding box center [1131, 17] width 69 height 20
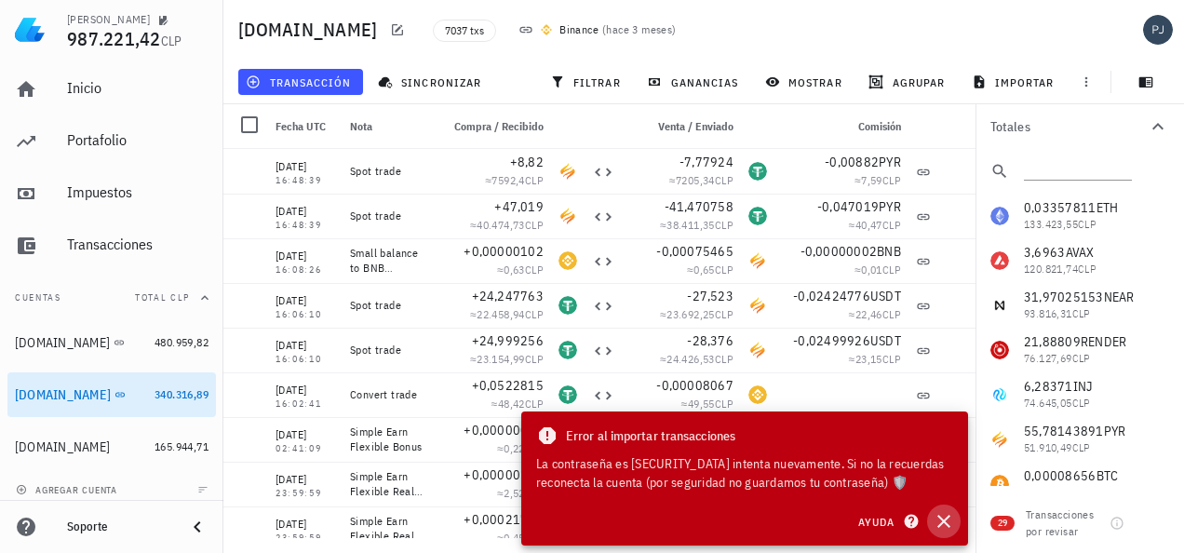
click at [946, 518] on icon "button" at bounding box center [944, 521] width 13 height 13
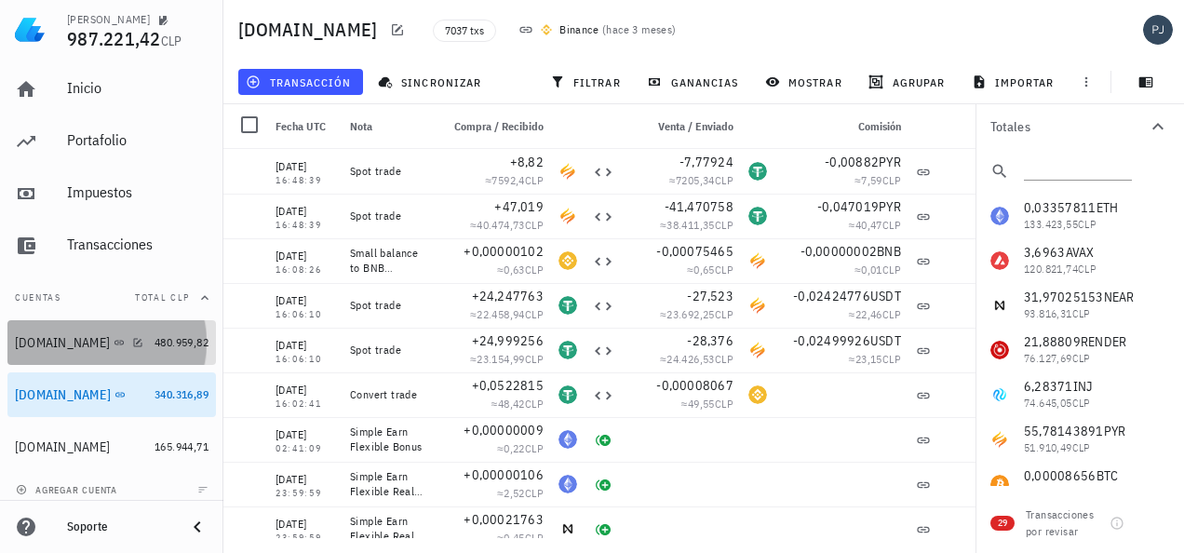
click at [53, 344] on div "[DOMAIN_NAME]" at bounding box center [62, 343] width 95 height 16
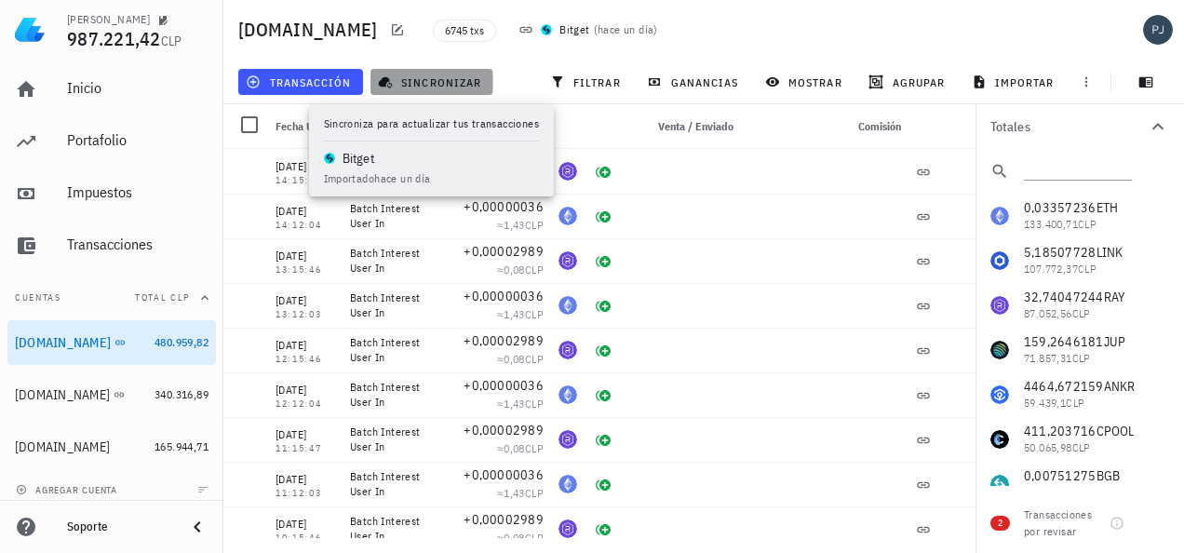
click at [447, 86] on span "sincronizar" at bounding box center [432, 81] width 100 height 15
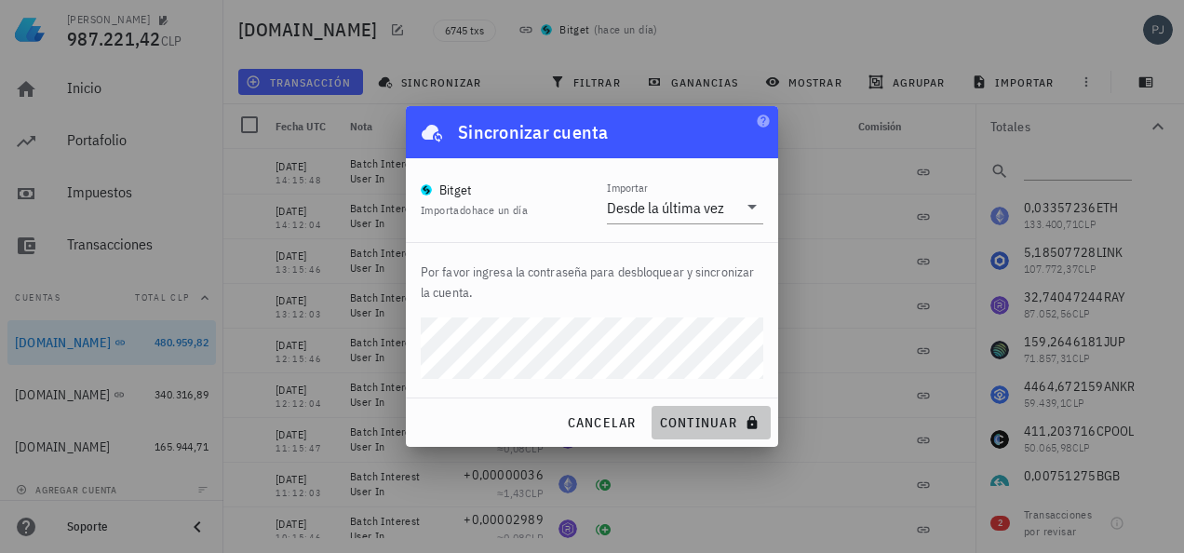
click at [737, 417] on span "continuar" at bounding box center [711, 422] width 104 height 17
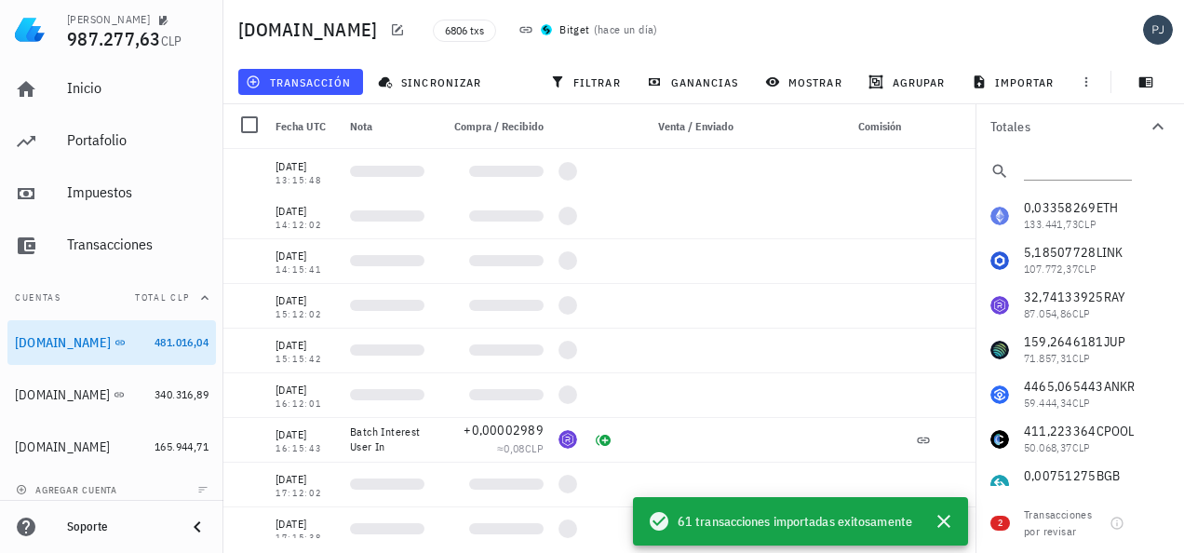
click at [817, 30] on div "6806 txs Bitget ( hace un día )" at bounding box center [665, 30] width 486 height 47
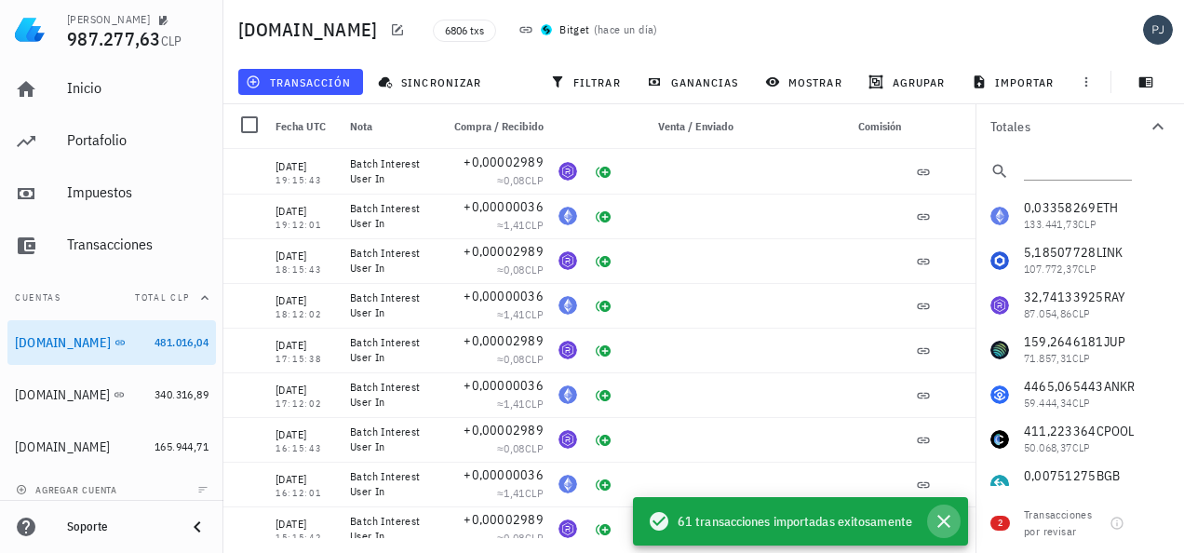
click at [941, 517] on icon "button" at bounding box center [944, 521] width 22 height 22
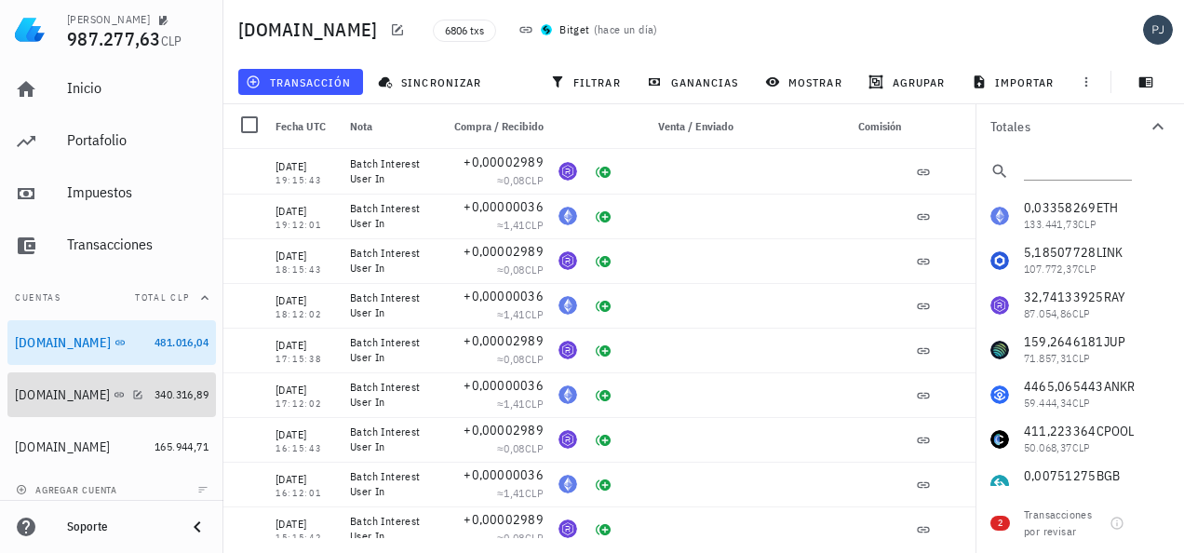
drag, startPoint x: 47, startPoint y: 399, endPoint x: 338, endPoint y: 358, distance: 293.4
click at [47, 399] on div "[DOMAIN_NAME]" at bounding box center [62, 395] width 95 height 16
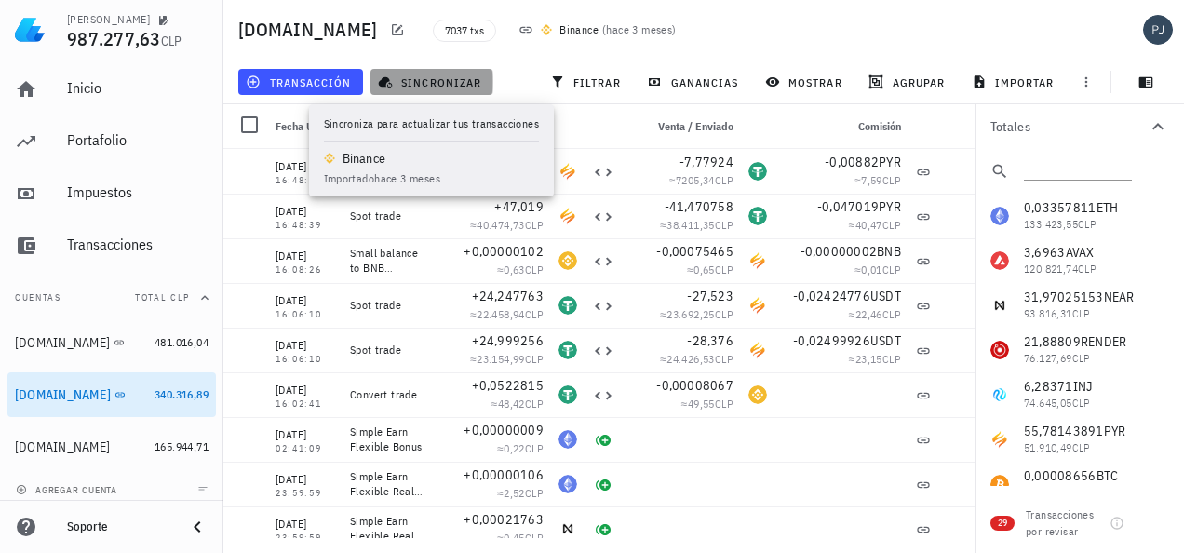
click at [425, 74] on button "sincronizar" at bounding box center [432, 82] width 123 height 26
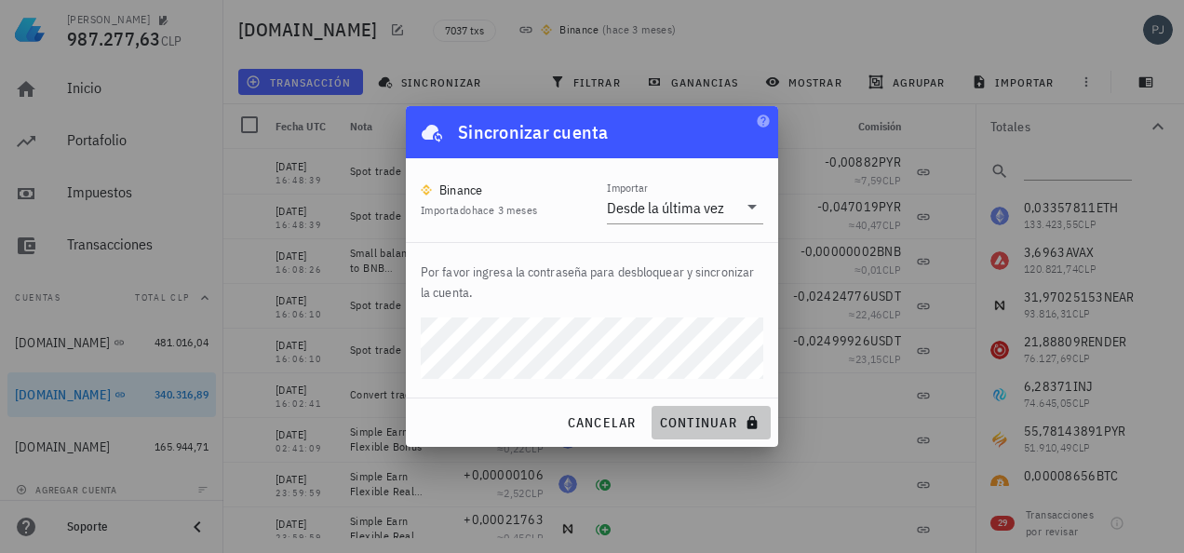
click at [701, 423] on span "continuar" at bounding box center [711, 422] width 104 height 17
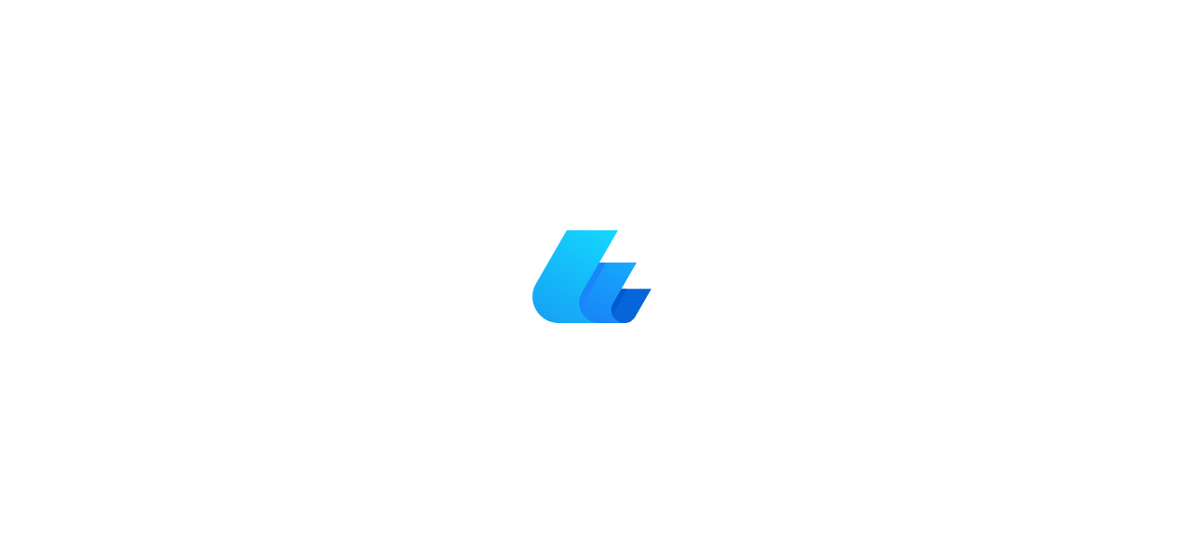
drag, startPoint x: 0, startPoint y: 0, endPoint x: 813, endPoint y: 24, distance: 813.2
click at [813, 24] on div at bounding box center [592, 276] width 1184 height 553
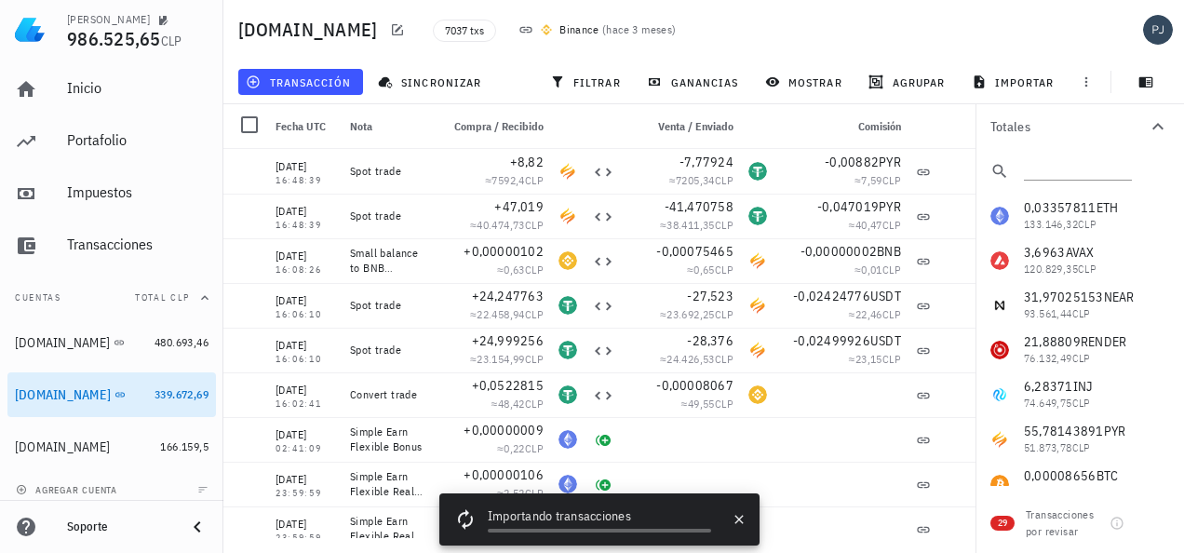
click at [932, 34] on div "[DOMAIN_NAME] 7037 txs Binance ( hace 3 meses )" at bounding box center [703, 30] width 961 height 60
click at [741, 519] on icon "button" at bounding box center [739, 519] width 15 height 15
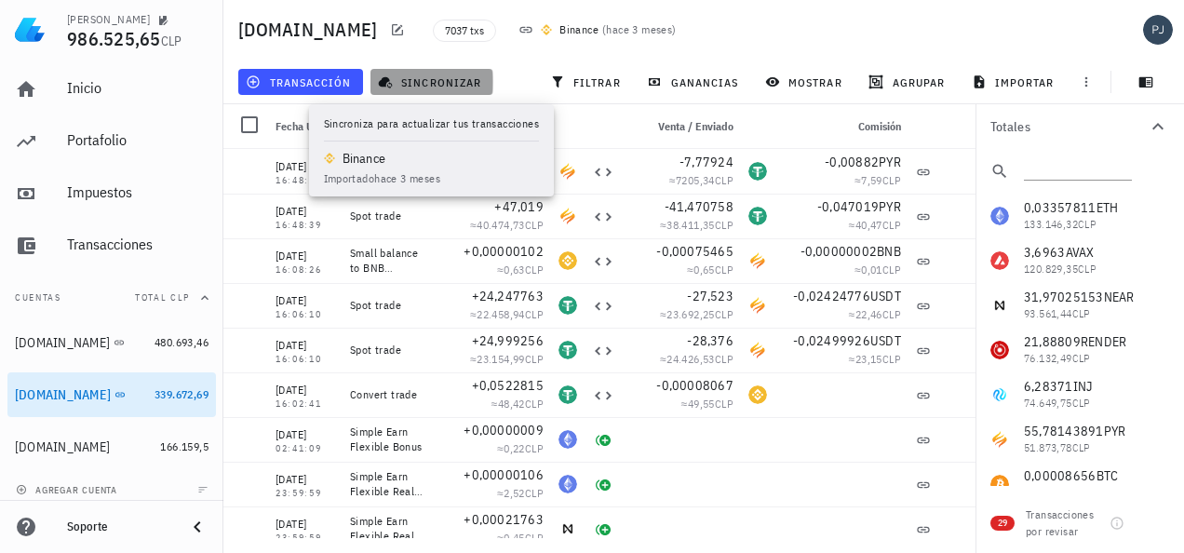
click at [424, 81] on span "sincronizar" at bounding box center [432, 81] width 100 height 15
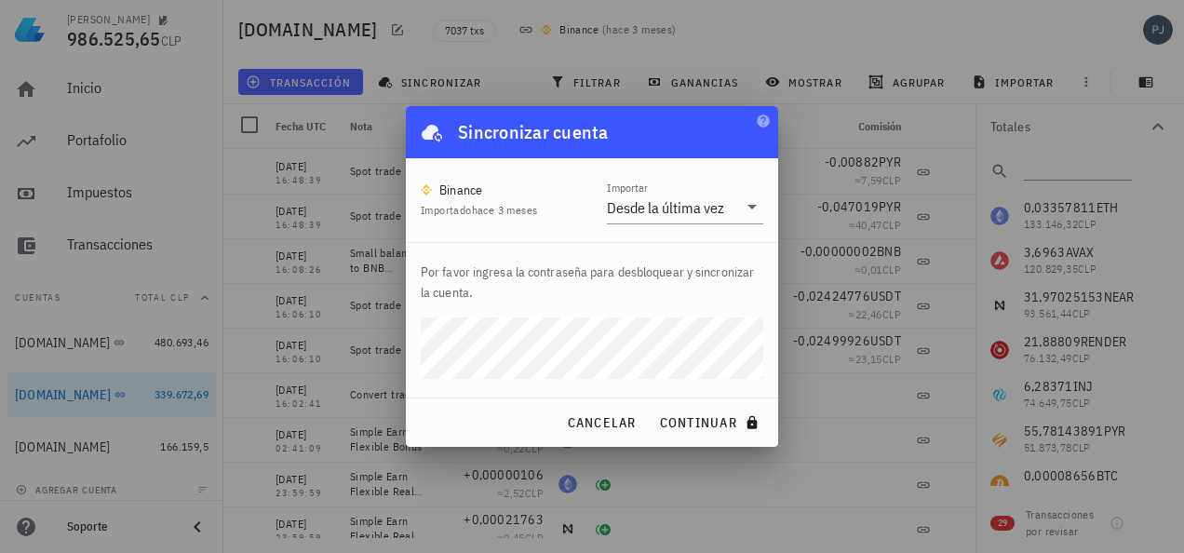
click at [672, 316] on div "Por favor ingresa la contraseña para desbloquear y sincronizar la cuenta." at bounding box center [592, 320] width 372 height 155
click at [696, 421] on span "continuar" at bounding box center [711, 422] width 104 height 17
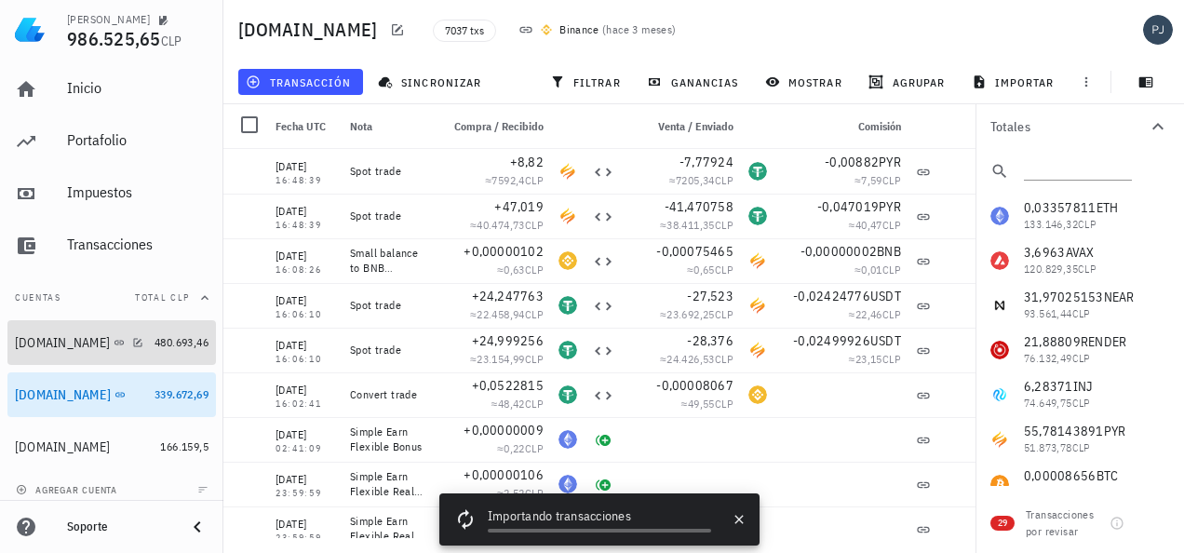
click at [43, 344] on div "[DOMAIN_NAME]" at bounding box center [62, 343] width 95 height 16
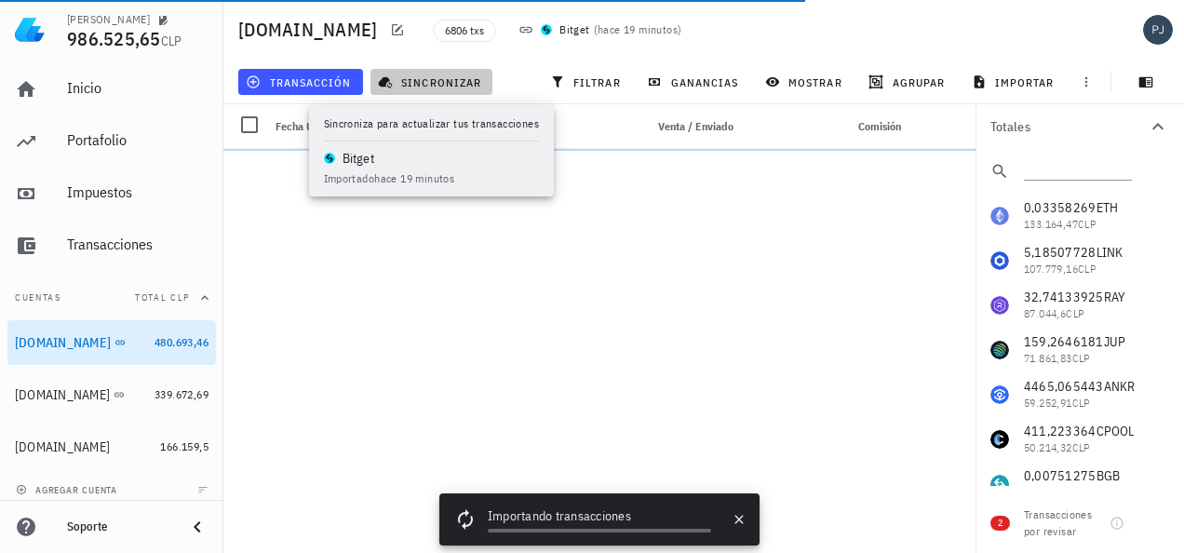
click at [438, 78] on span "sincronizar" at bounding box center [432, 81] width 100 height 15
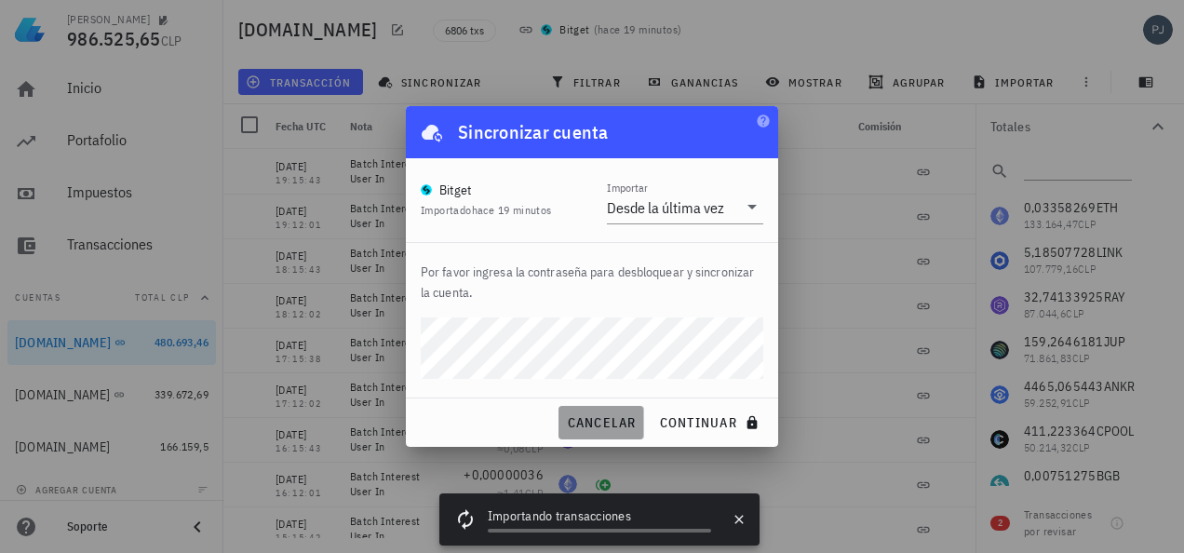
drag, startPoint x: 609, startPoint y: 421, endPoint x: 628, endPoint y: 413, distance: 20.1
click at [609, 421] on span "cancelar" at bounding box center [601, 422] width 70 height 17
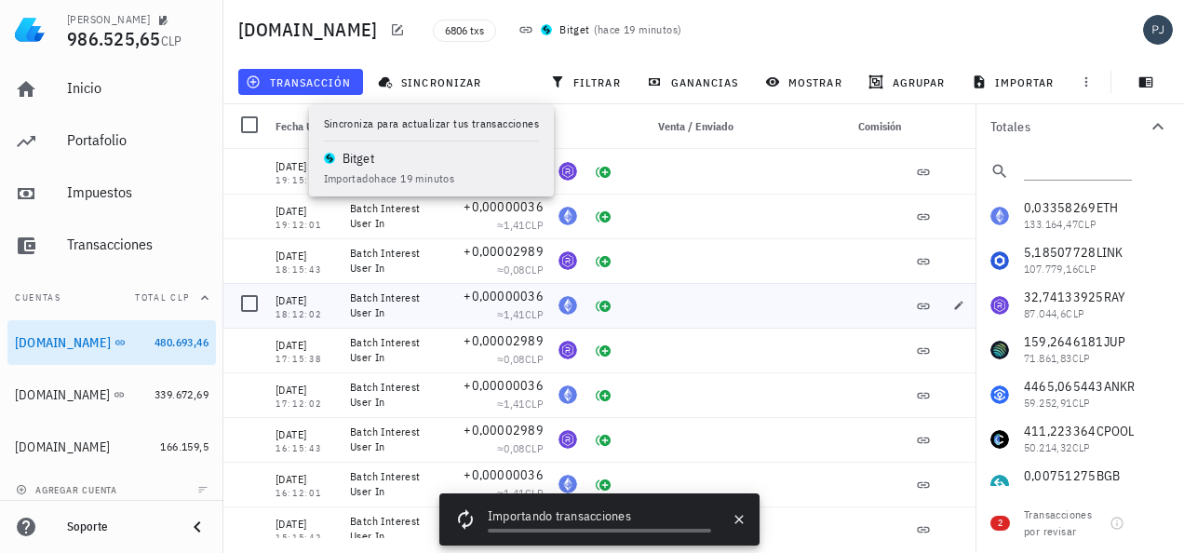
click at [363, 309] on div "Batch Interest User In" at bounding box center [387, 305] width 74 height 30
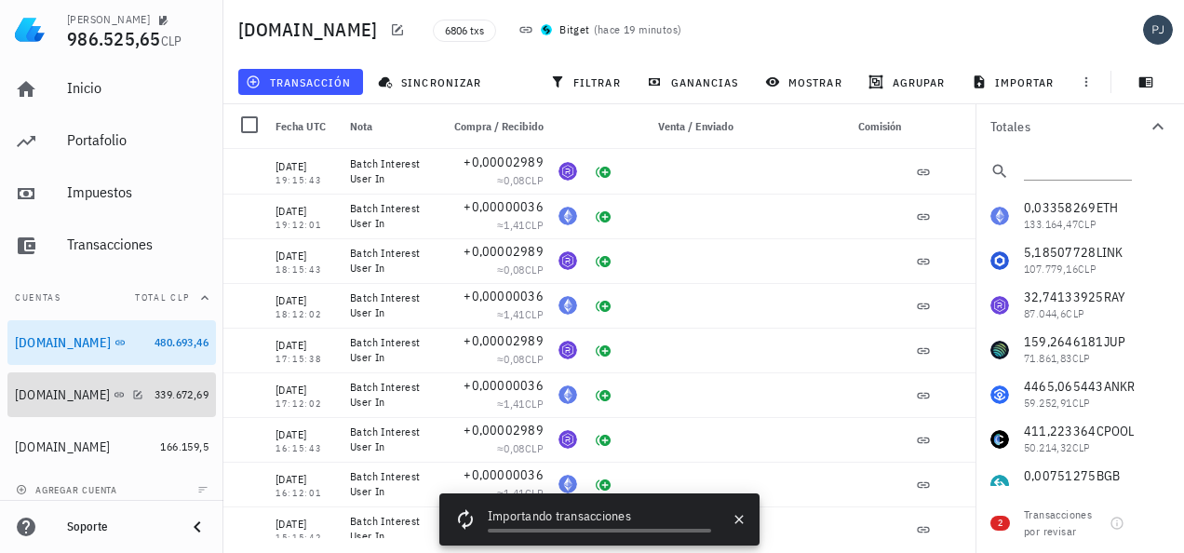
drag, startPoint x: 42, startPoint y: 395, endPoint x: 369, endPoint y: 420, distance: 327.8
click at [42, 395] on div "[DOMAIN_NAME]" at bounding box center [62, 395] width 95 height 16
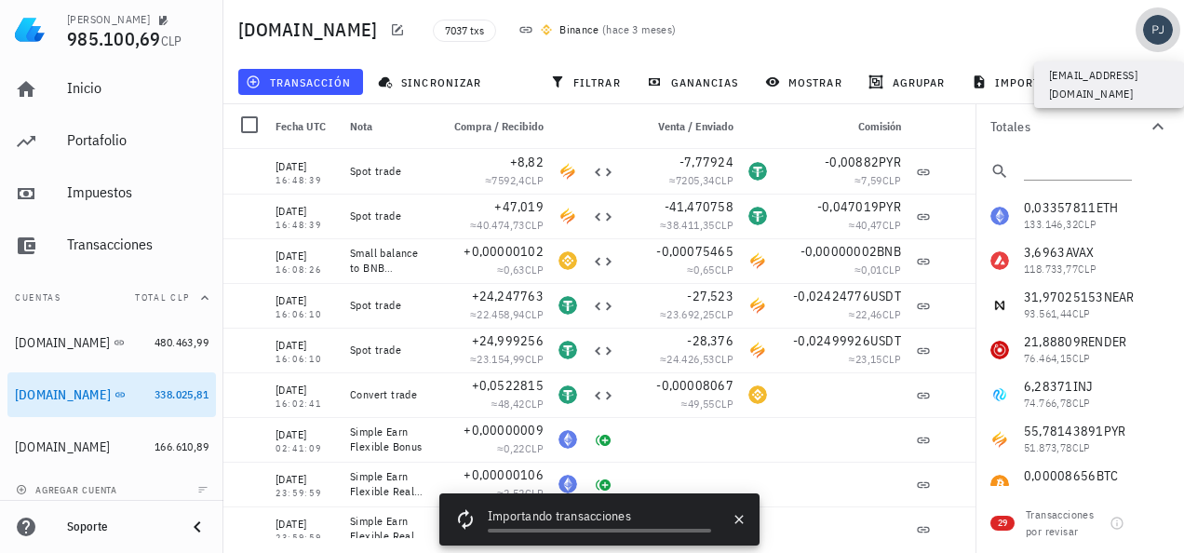
click at [1164, 26] on div "avatar" at bounding box center [1158, 30] width 30 height 30
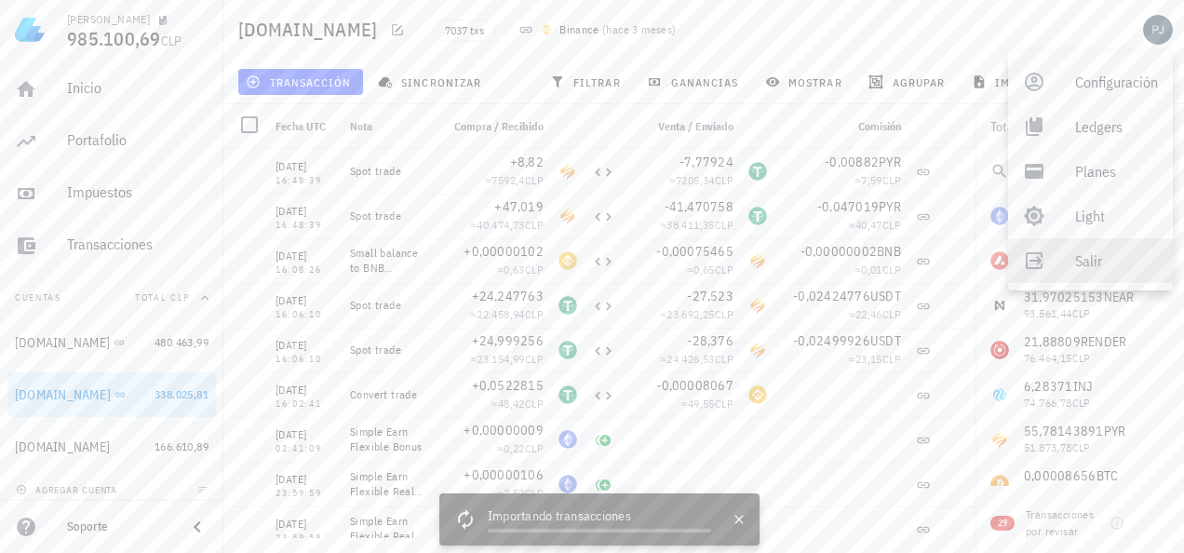
click at [1104, 267] on div "Salir" at bounding box center [1116, 260] width 83 height 37
